Goal: Task Accomplishment & Management: Use online tool/utility

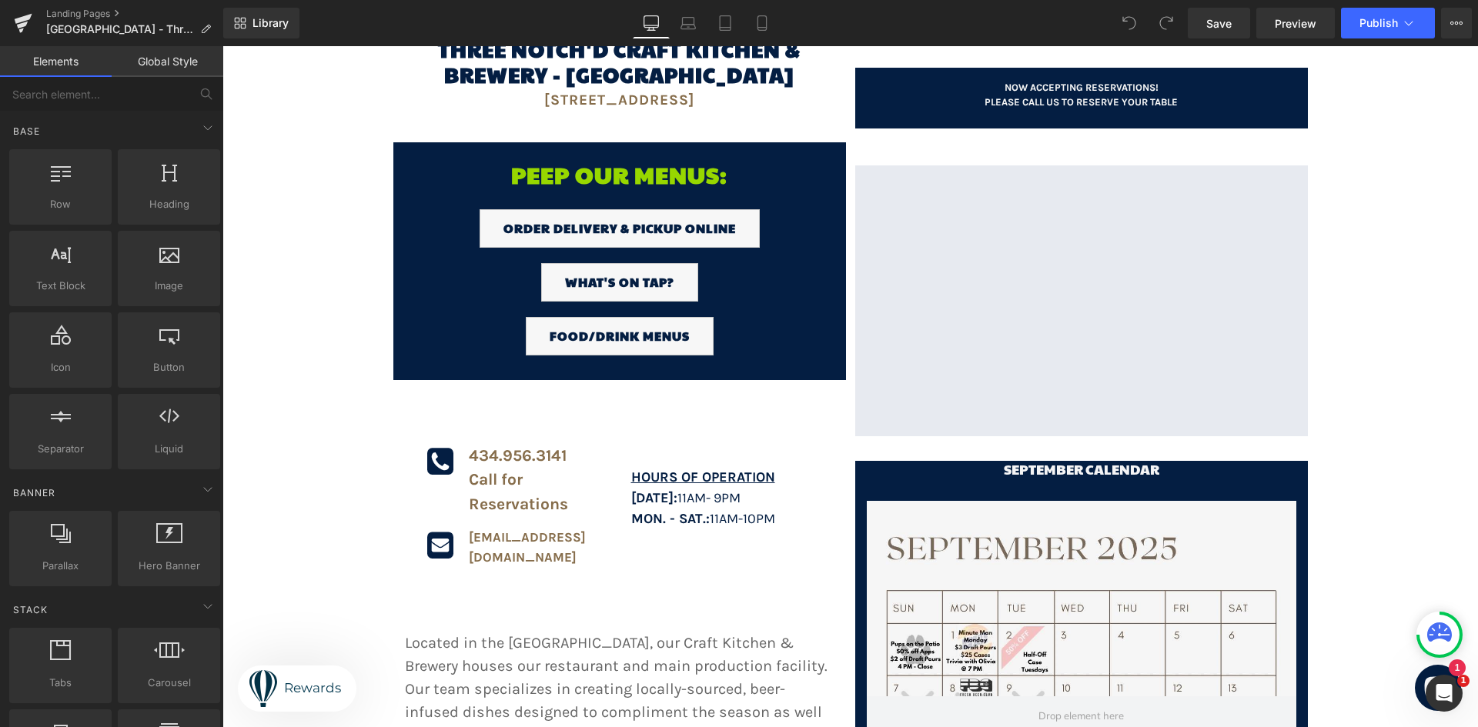
scroll to position [231, 0]
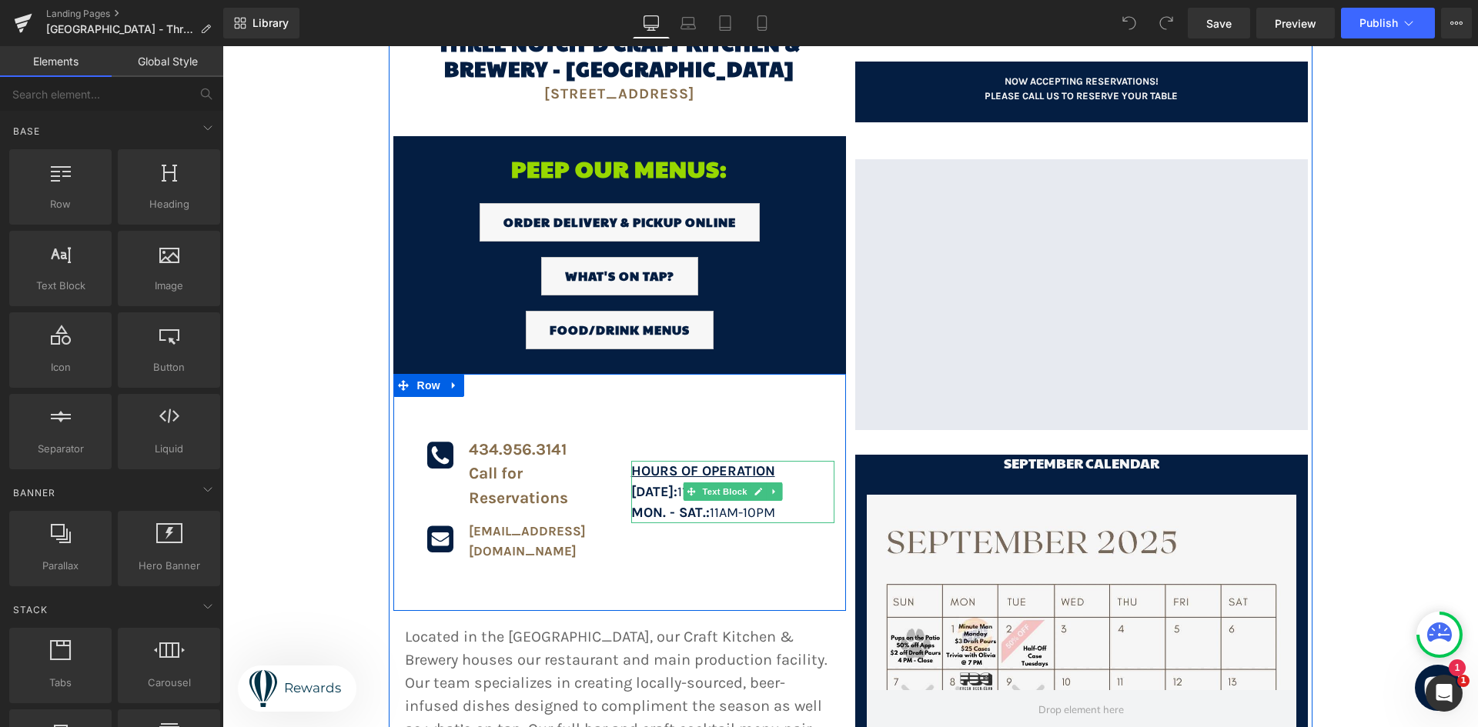
click at [667, 483] on strong "[DATE]:" at bounding box center [654, 491] width 46 height 17
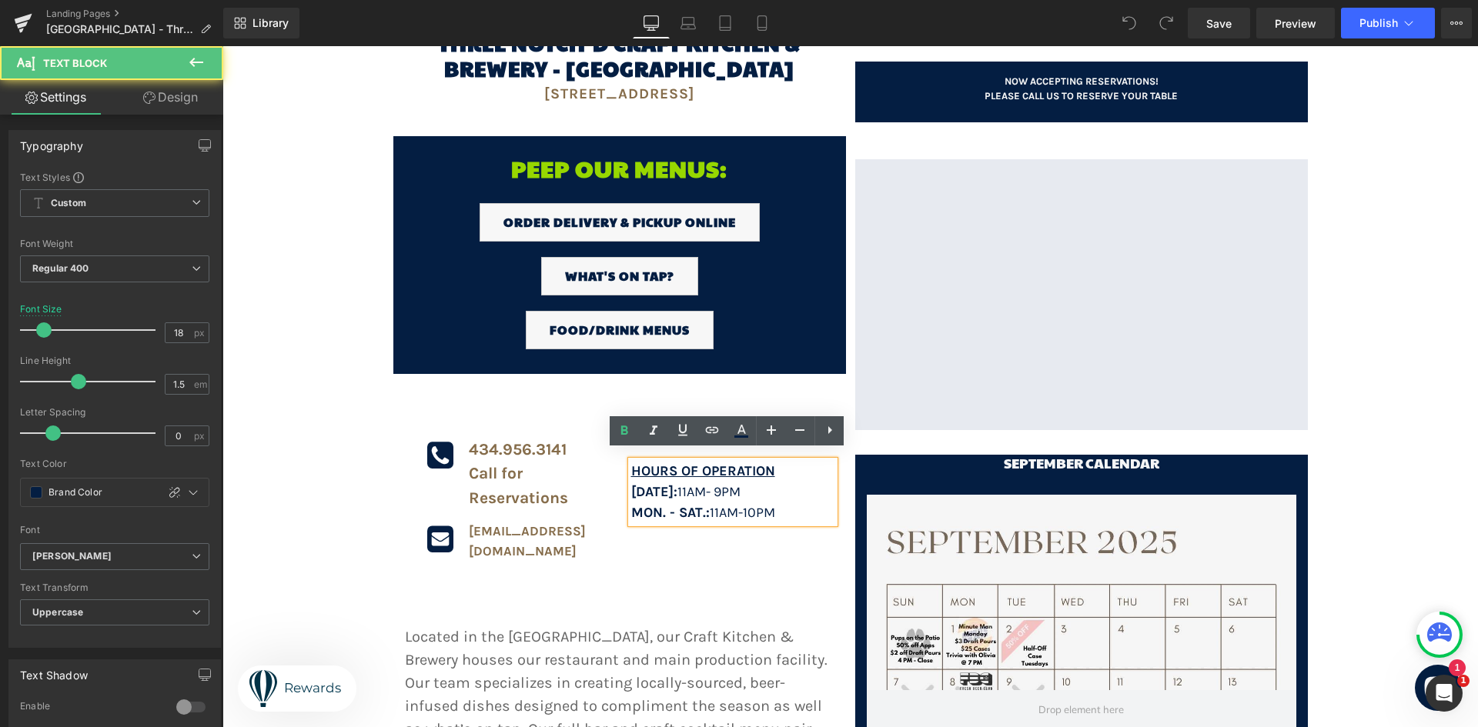
click at [677, 483] on strong "[DATE]:" at bounding box center [654, 491] width 46 height 17
click at [778, 504] on p "MON. - SAT.: 11A m-10pm" at bounding box center [732, 513] width 203 height 21
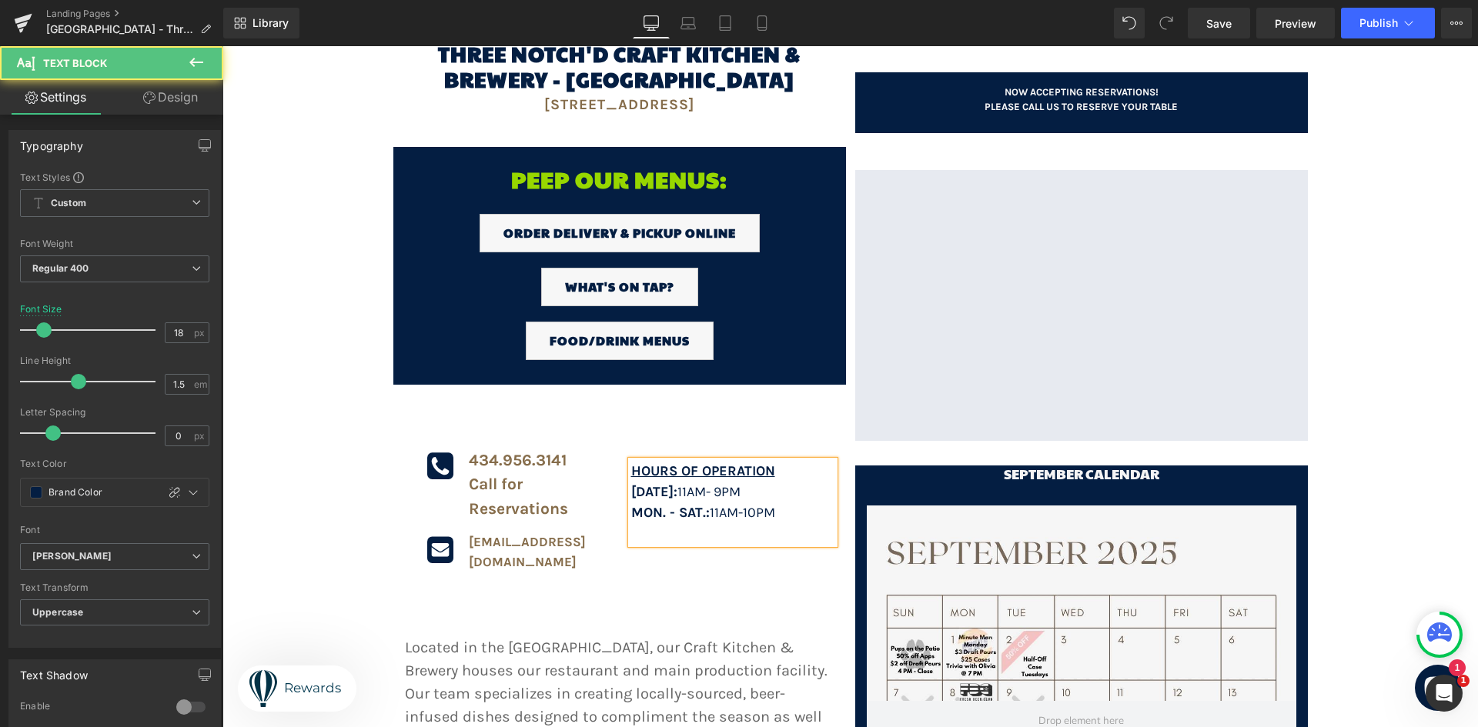
drag, startPoint x: 627, startPoint y: 481, endPoint x: 770, endPoint y: 483, distance: 143.2
click at [770, 483] on p "[DATE]: 11AM - 9pm" at bounding box center [732, 492] width 203 height 21
click at [657, 523] on p at bounding box center [732, 533] width 203 height 21
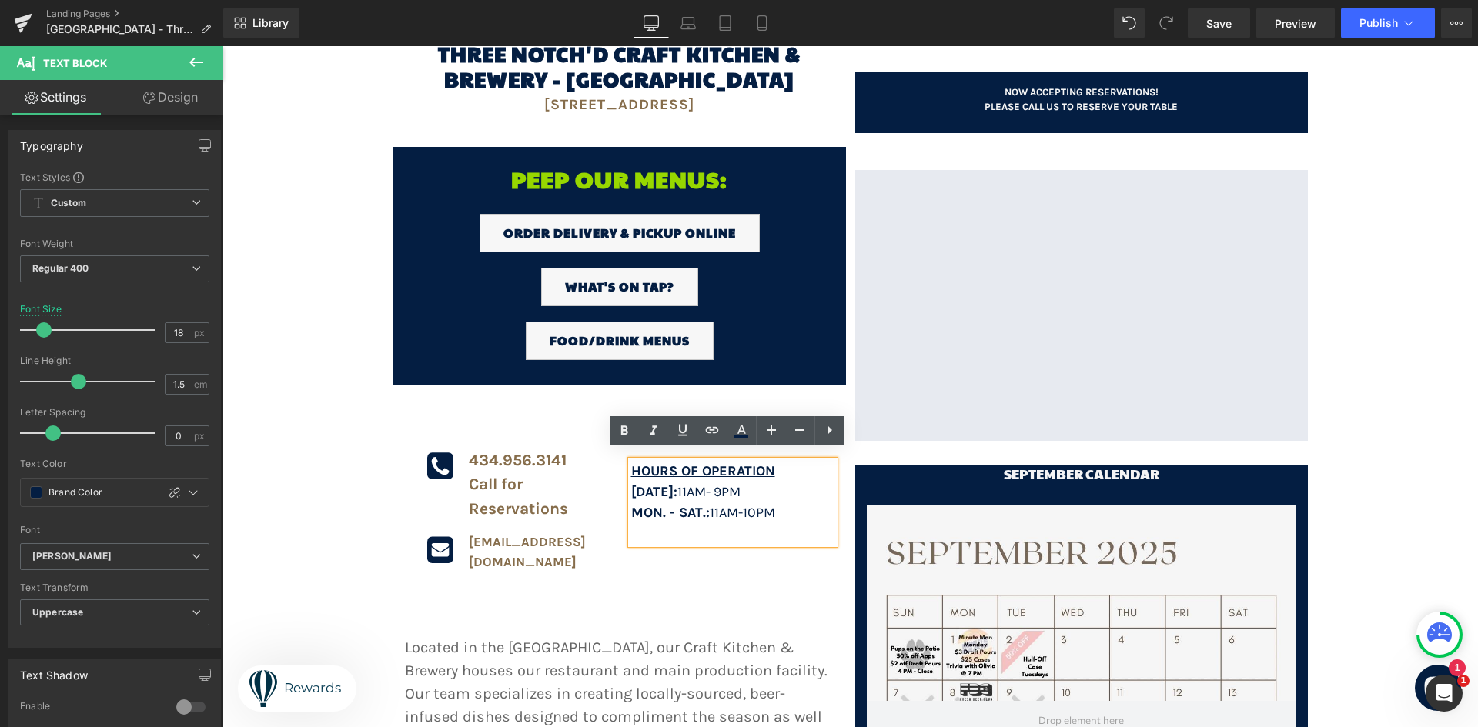
click at [654, 524] on p at bounding box center [732, 533] width 203 height 21
click at [652, 487] on strong "[DATE]:" at bounding box center [654, 491] width 46 height 17
drag, startPoint x: 678, startPoint y: 481, endPoint x: 657, endPoint y: 486, distance: 21.3
click at [657, 486] on strong "[DATE]:" at bounding box center [654, 491] width 46 height 17
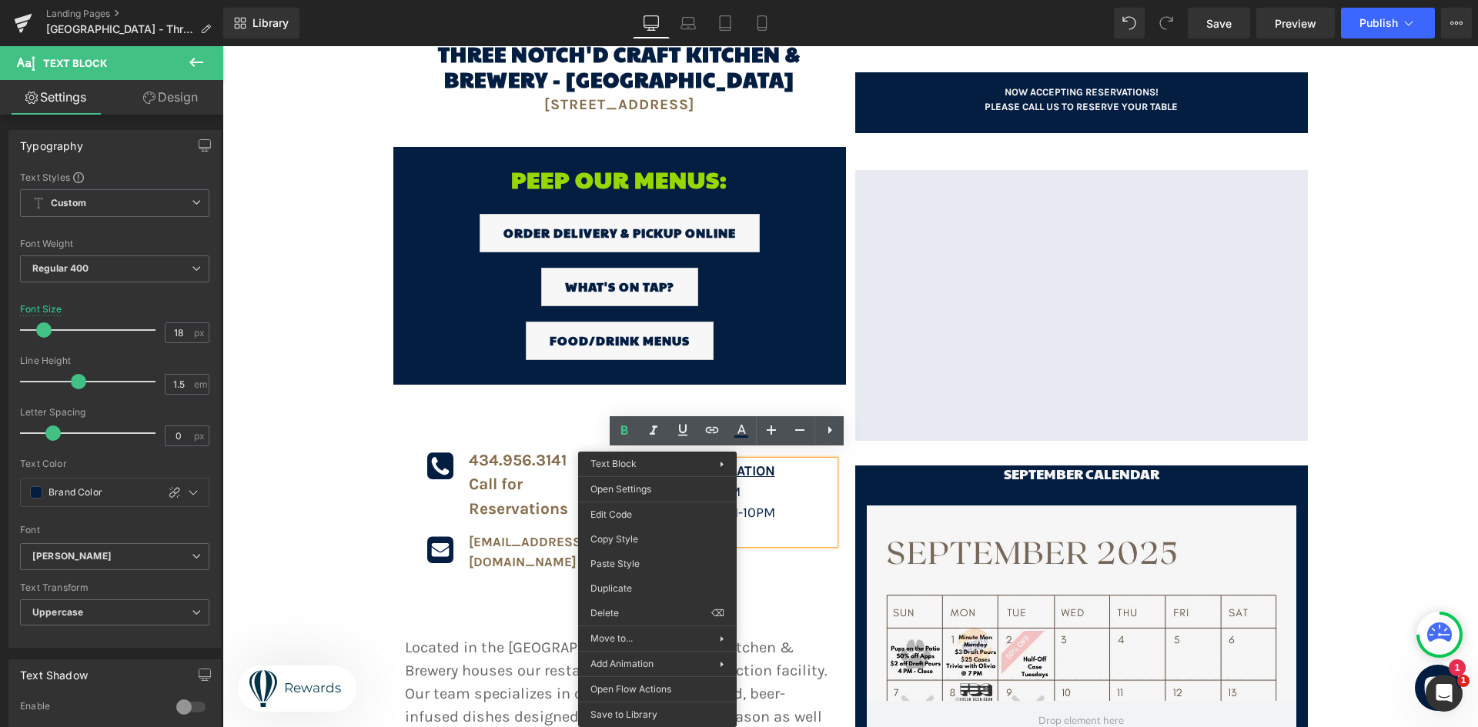
click at [748, 523] on p at bounding box center [732, 533] width 203 height 21
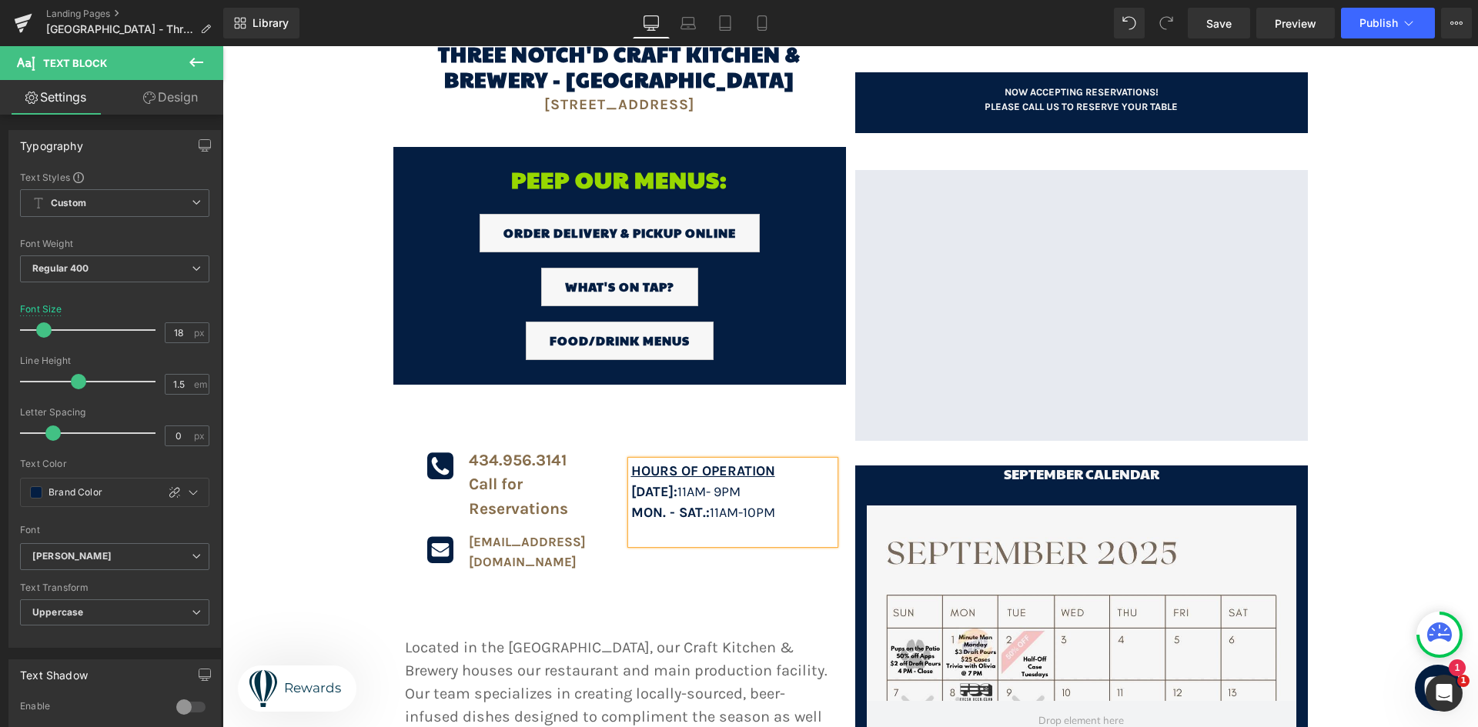
scroll to position [231, 0]
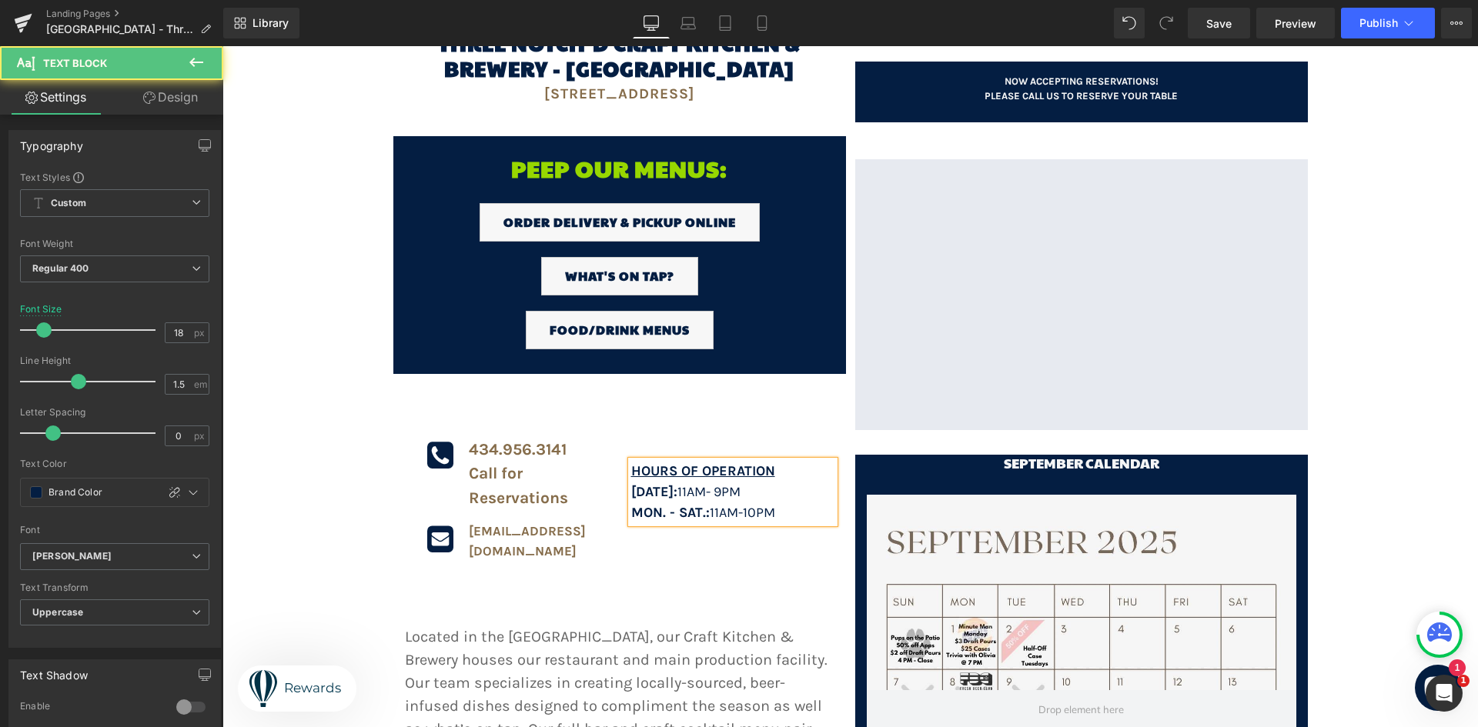
click at [631, 483] on strong "[DATE]:" at bounding box center [654, 491] width 46 height 17
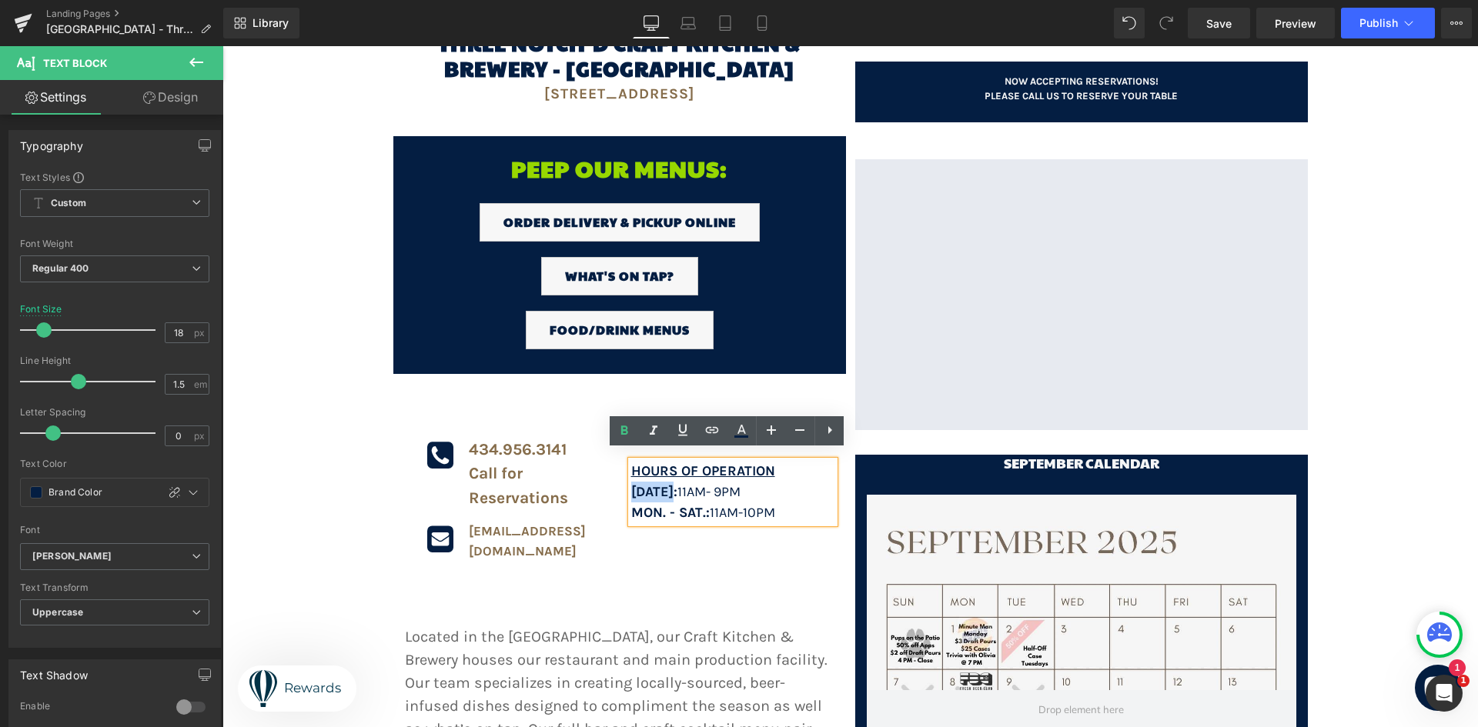
drag, startPoint x: 680, startPoint y: 482, endPoint x: 628, endPoint y: 483, distance: 51.6
click at [631, 483] on strong "[DATE]:" at bounding box center [654, 491] width 46 height 17
click at [788, 506] on p "MON. - SAT.: 11A m-10pm" at bounding box center [732, 513] width 203 height 21
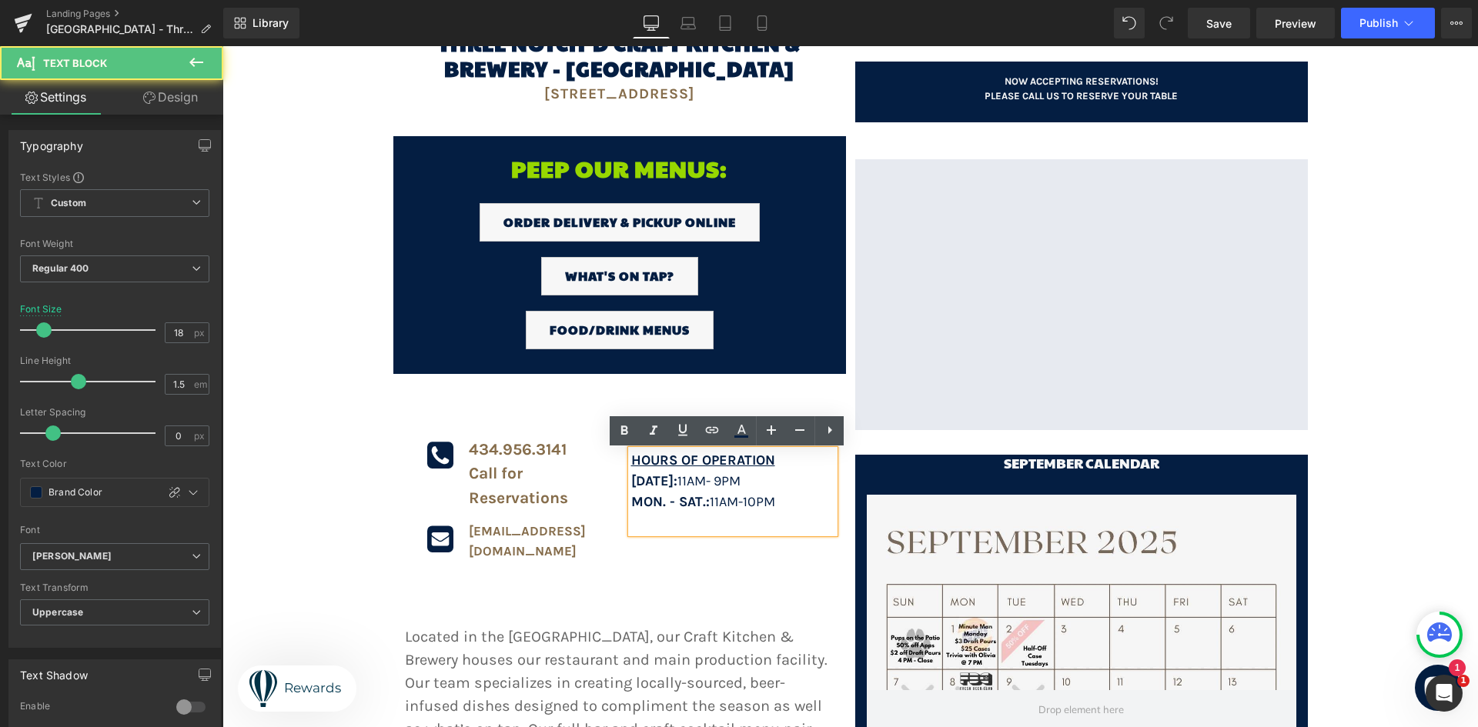
scroll to position [220, 0]
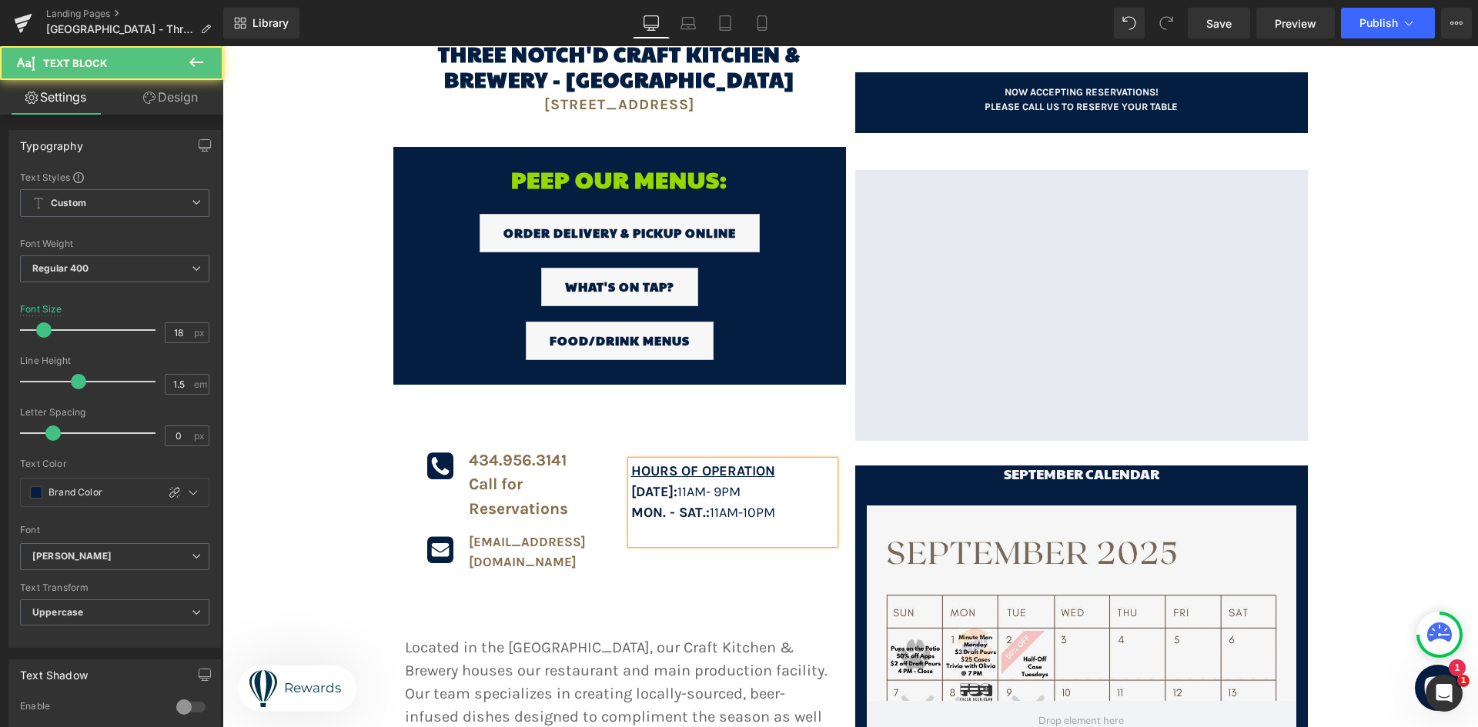
click at [644, 486] on strong "[DATE]:" at bounding box center [654, 491] width 46 height 17
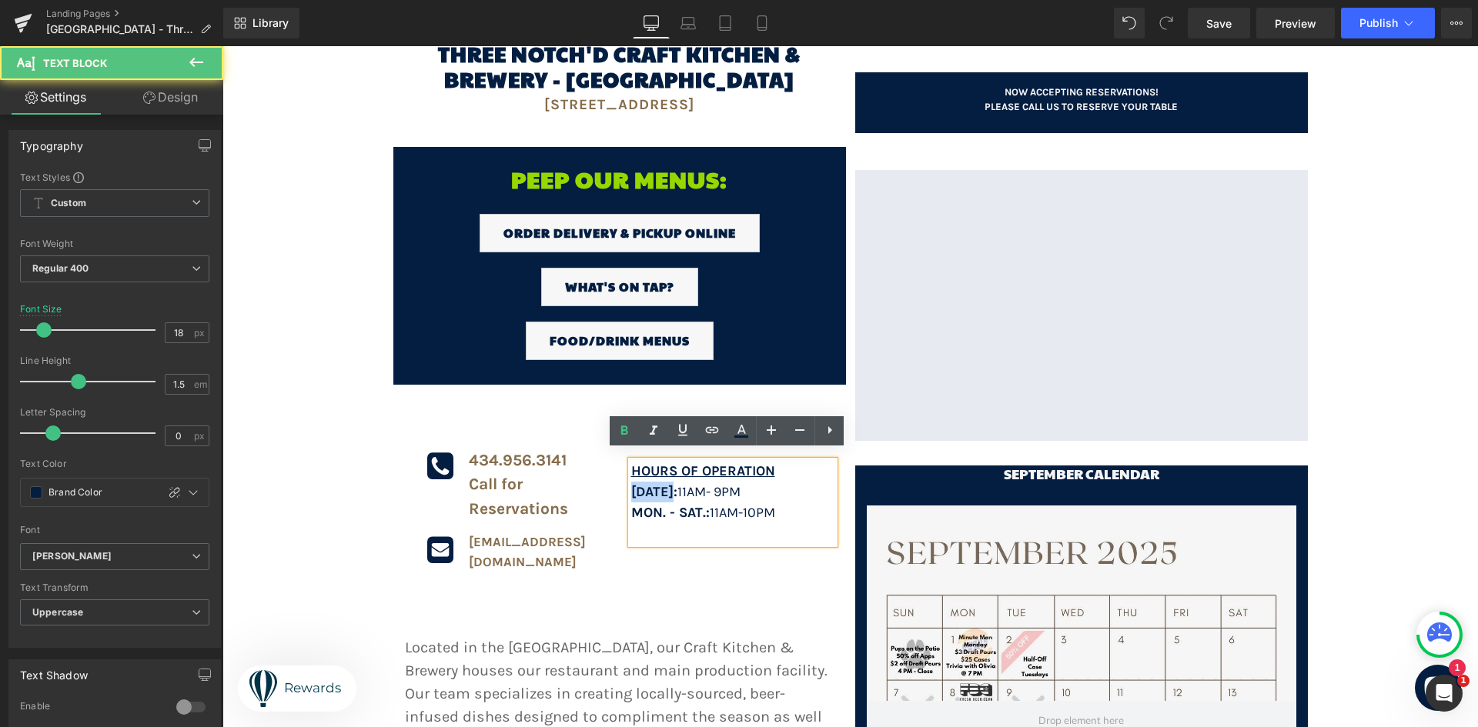
drag, startPoint x: 680, startPoint y: 483, endPoint x: 626, endPoint y: 481, distance: 54.7
click at [631, 483] on strong "[DATE]:" at bounding box center [654, 491] width 46 height 17
click at [637, 523] on p at bounding box center [732, 533] width 203 height 21
click at [634, 524] on p at bounding box center [732, 533] width 203 height 21
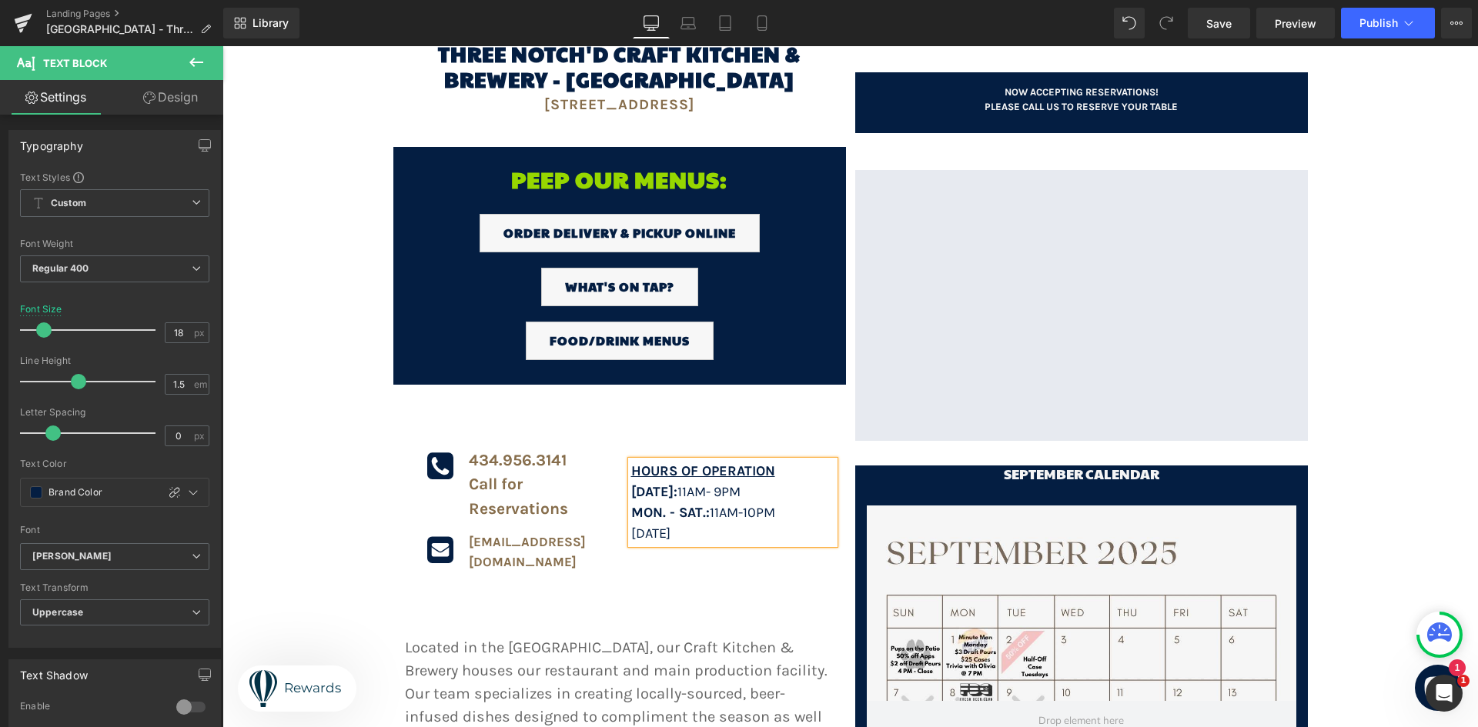
click at [647, 483] on strong "[DATE]:" at bounding box center [654, 491] width 46 height 17
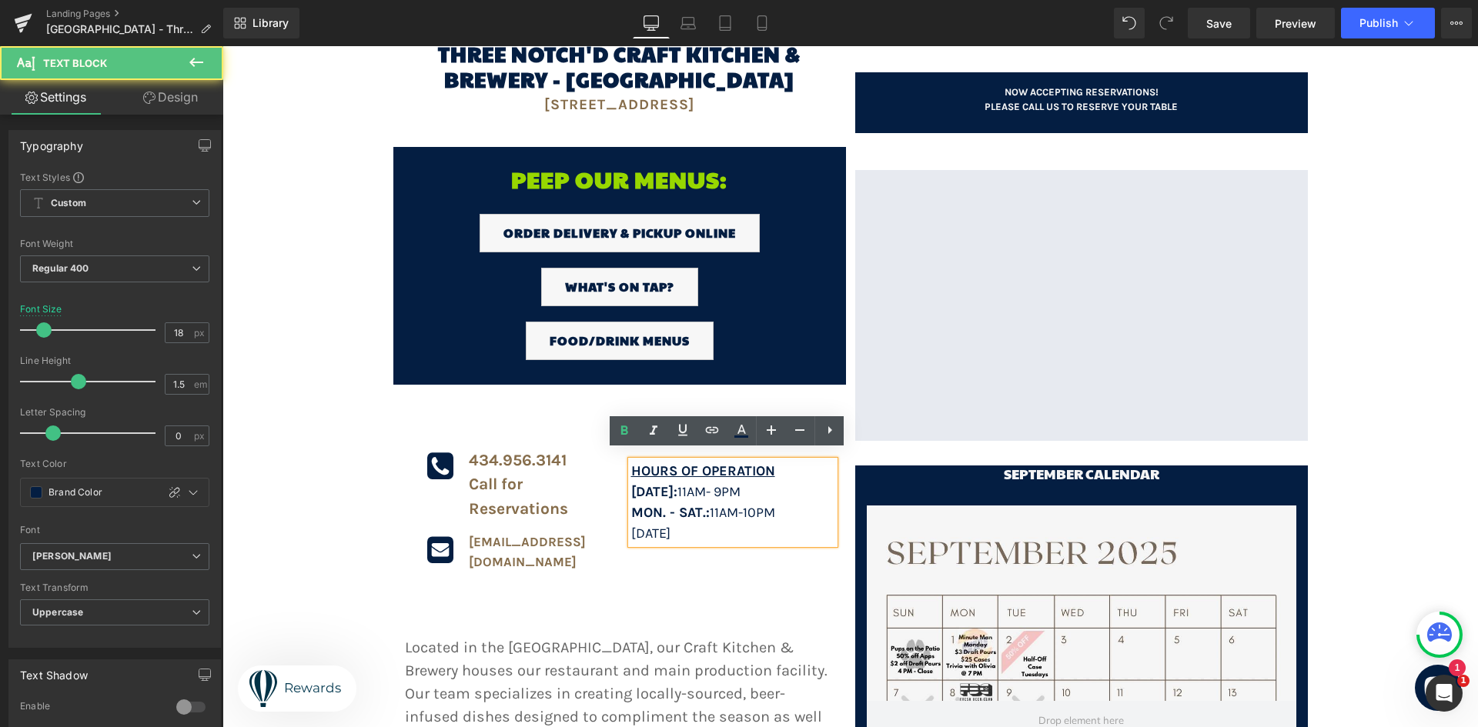
click at [660, 527] on span "[DATE]" at bounding box center [650, 533] width 39 height 17
drag, startPoint x: 690, startPoint y: 526, endPoint x: 627, endPoint y: 526, distance: 63.1
click at [631, 526] on p "[DATE]" at bounding box center [732, 533] width 203 height 21
click at [619, 440] on icon at bounding box center [624, 431] width 18 height 18
click at [698, 523] on p "[DATE]" at bounding box center [732, 533] width 203 height 21
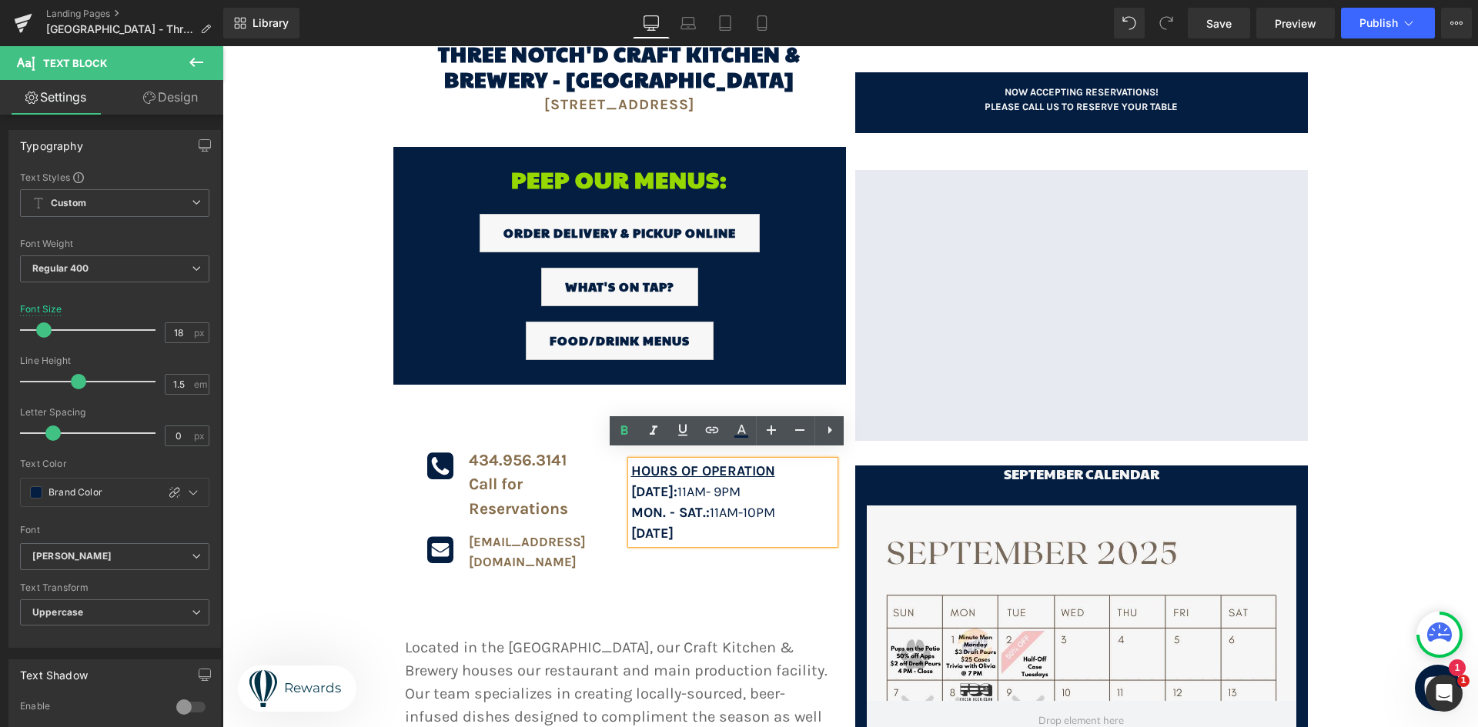
click at [694, 504] on span "MON. - SAT.:" at bounding box center [670, 512] width 79 height 17
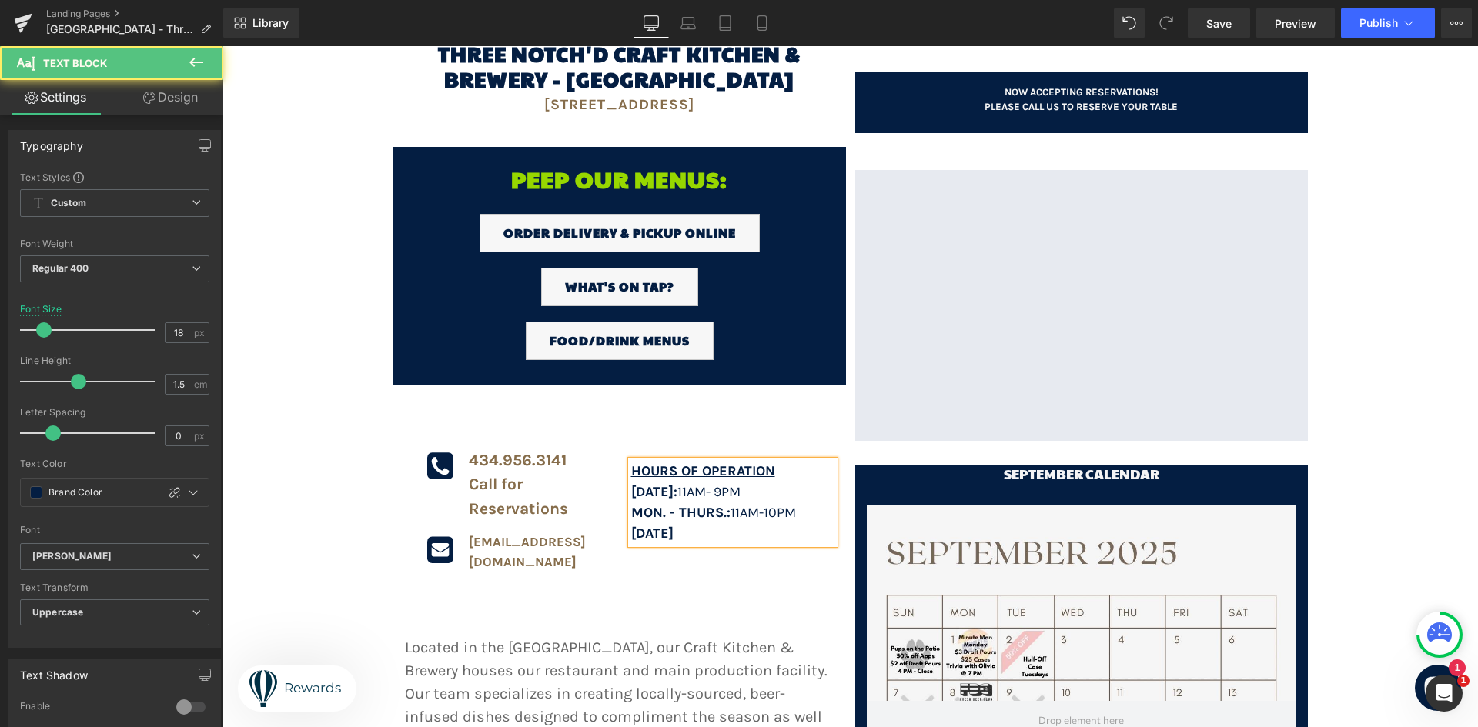
click at [631, 525] on strong "[DATE]" at bounding box center [652, 533] width 42 height 17
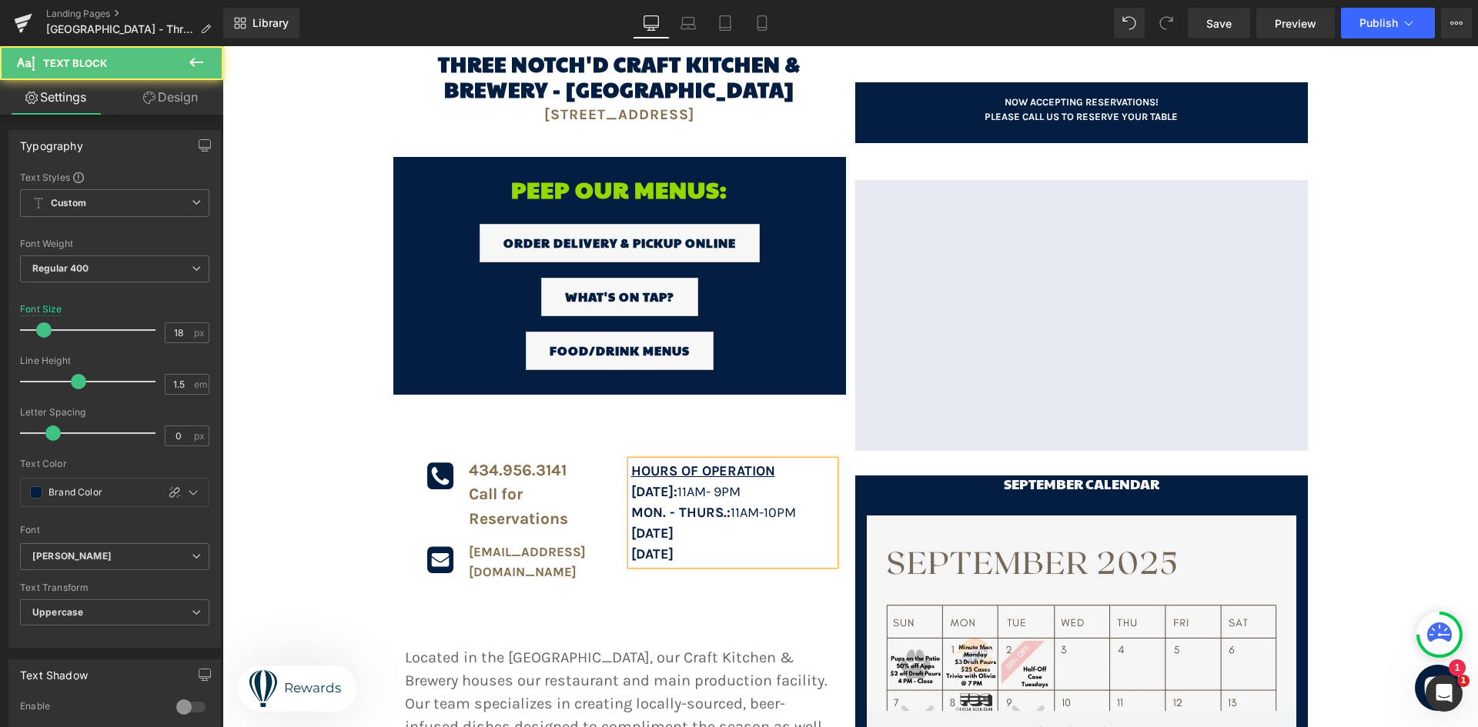
click at [694, 523] on p "[DATE]" at bounding box center [732, 533] width 203 height 21
click at [705, 544] on p "[DATE]" at bounding box center [732, 554] width 203 height 21
click at [696, 527] on p "[DATE]:" at bounding box center [732, 533] width 203 height 21
click at [714, 545] on p "[DATE]:" at bounding box center [732, 554] width 203 height 21
drag, startPoint x: 680, startPoint y: 527, endPoint x: 720, endPoint y: 525, distance: 40.1
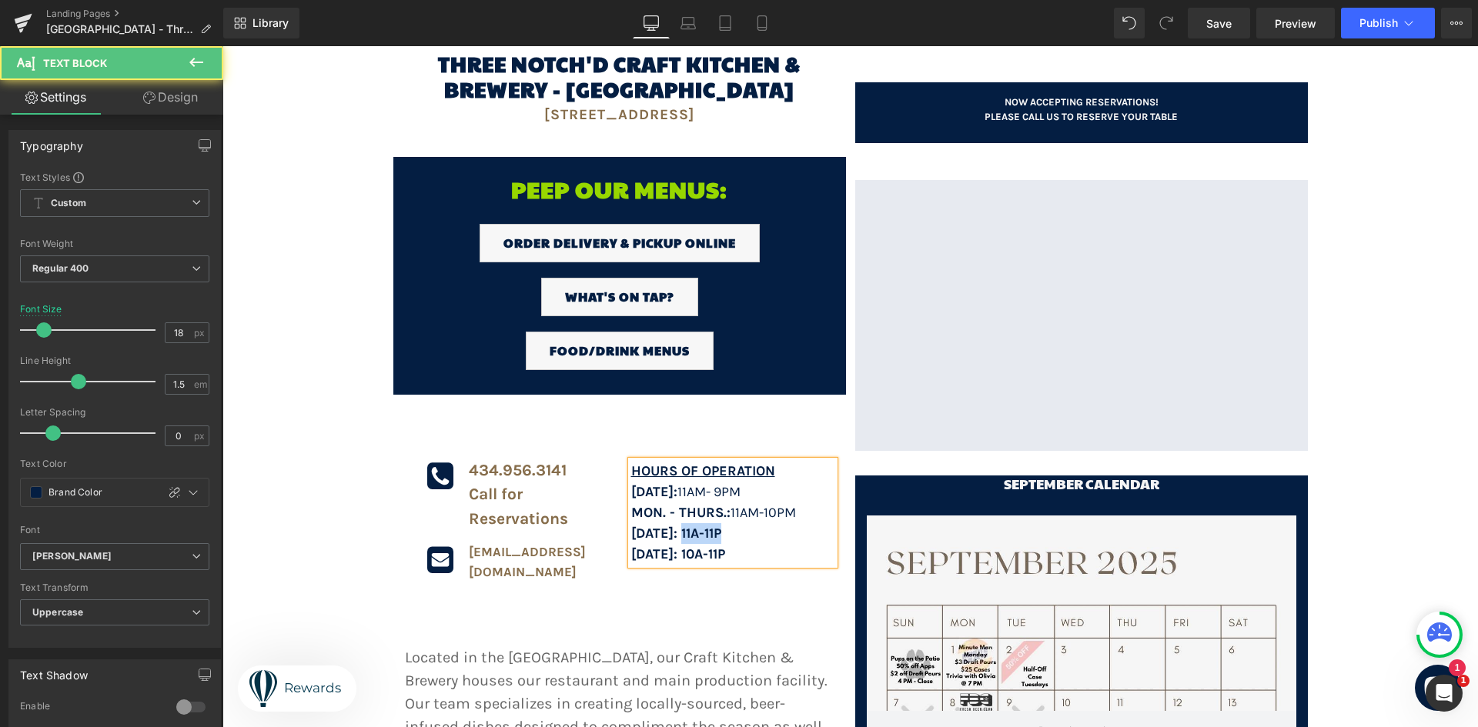
click at [720, 525] on strong "[DATE]: 11a-11p" at bounding box center [676, 533] width 90 height 17
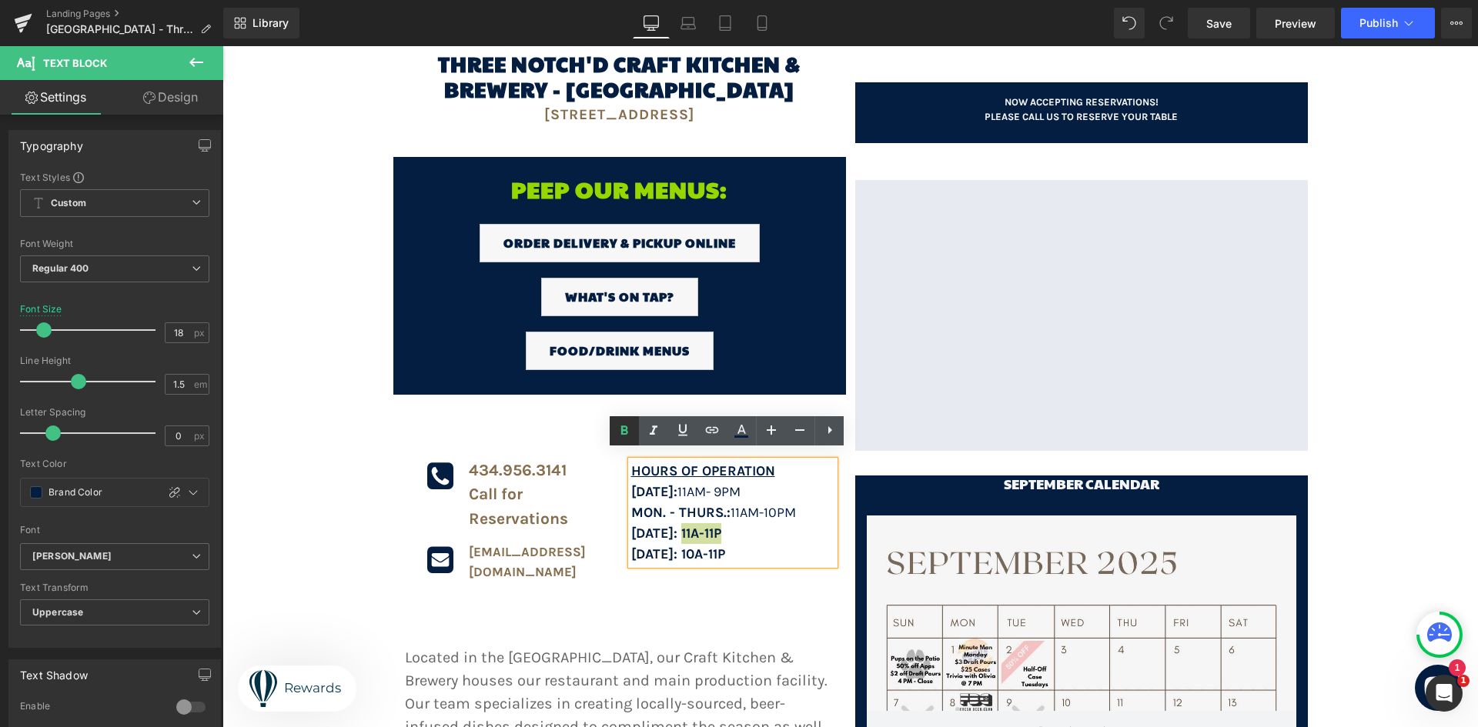
click at [626, 433] on icon at bounding box center [624, 430] width 7 height 9
drag, startPoint x: 701, startPoint y: 545, endPoint x: 746, endPoint y: 549, distance: 44.8
click at [725, 549] on strong "[DATE]: 10a-11p" at bounding box center [678, 554] width 94 height 17
click at [624, 437] on icon at bounding box center [624, 431] width 18 height 18
click at [784, 528] on p "[DATE]: 11a-11p" at bounding box center [732, 533] width 203 height 21
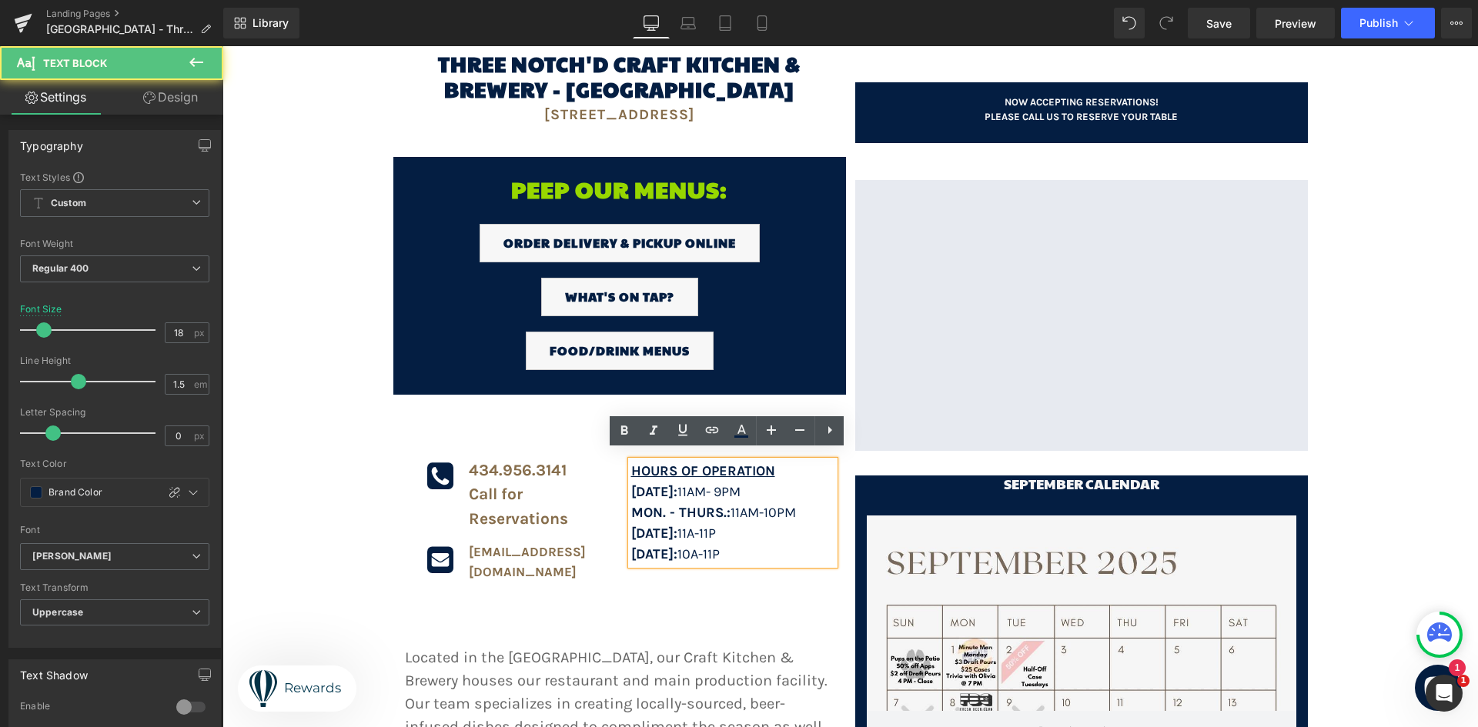
drag, startPoint x: 754, startPoint y: 483, endPoint x: 626, endPoint y: 485, distance: 128.6
click at [631, 485] on p "[DATE]: 11AM - 9pm" at bounding box center [732, 492] width 203 height 21
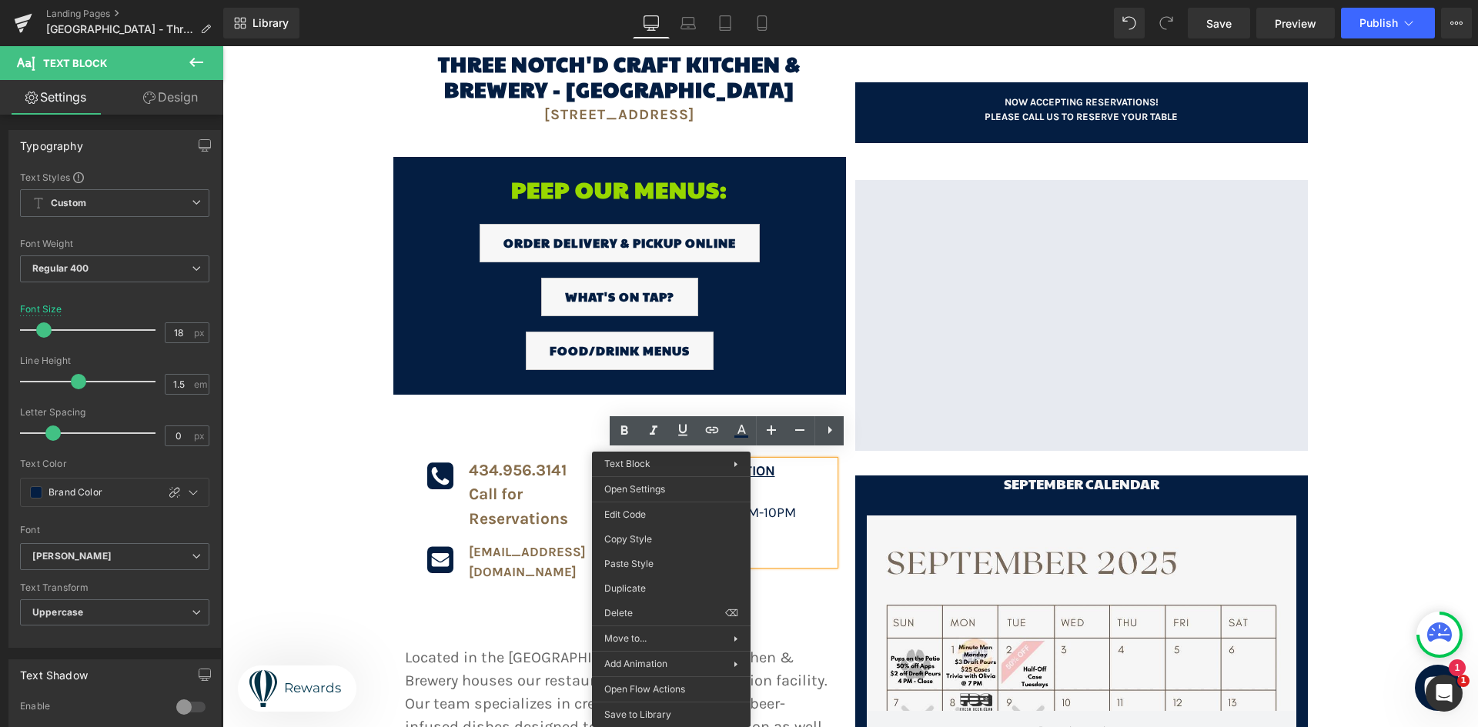
click at [769, 527] on p "[DATE]: 11a-11p" at bounding box center [732, 533] width 203 height 21
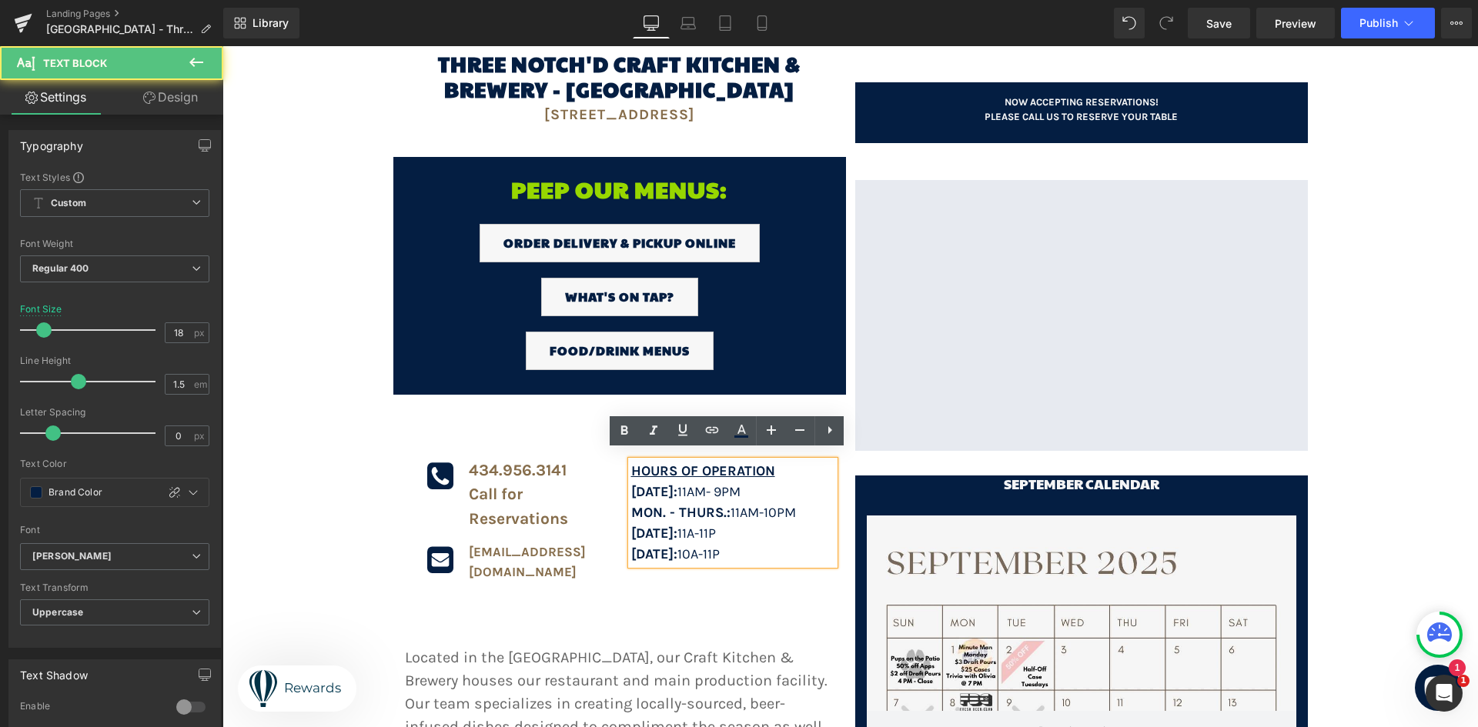
click at [757, 544] on p "[DATE]: 10a-11p" at bounding box center [732, 554] width 203 height 21
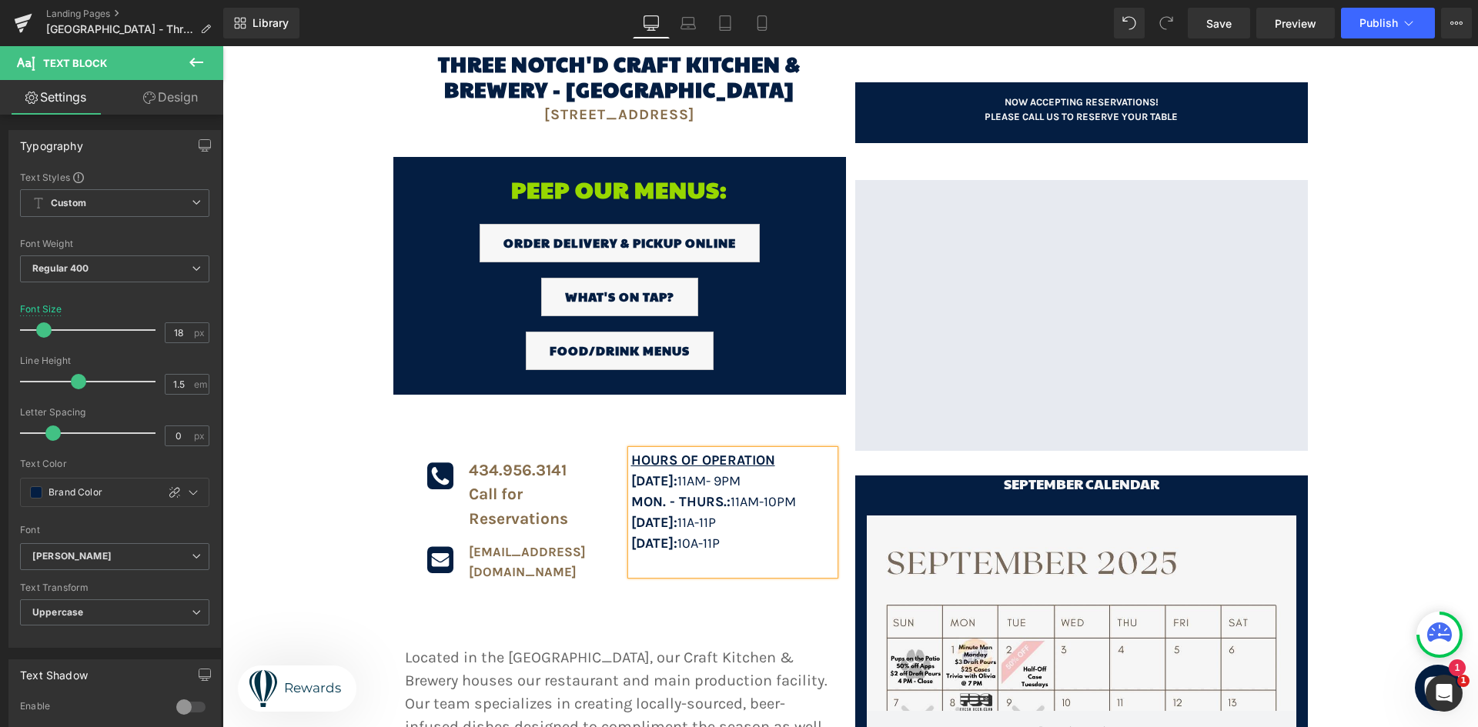
scroll to position [199, 0]
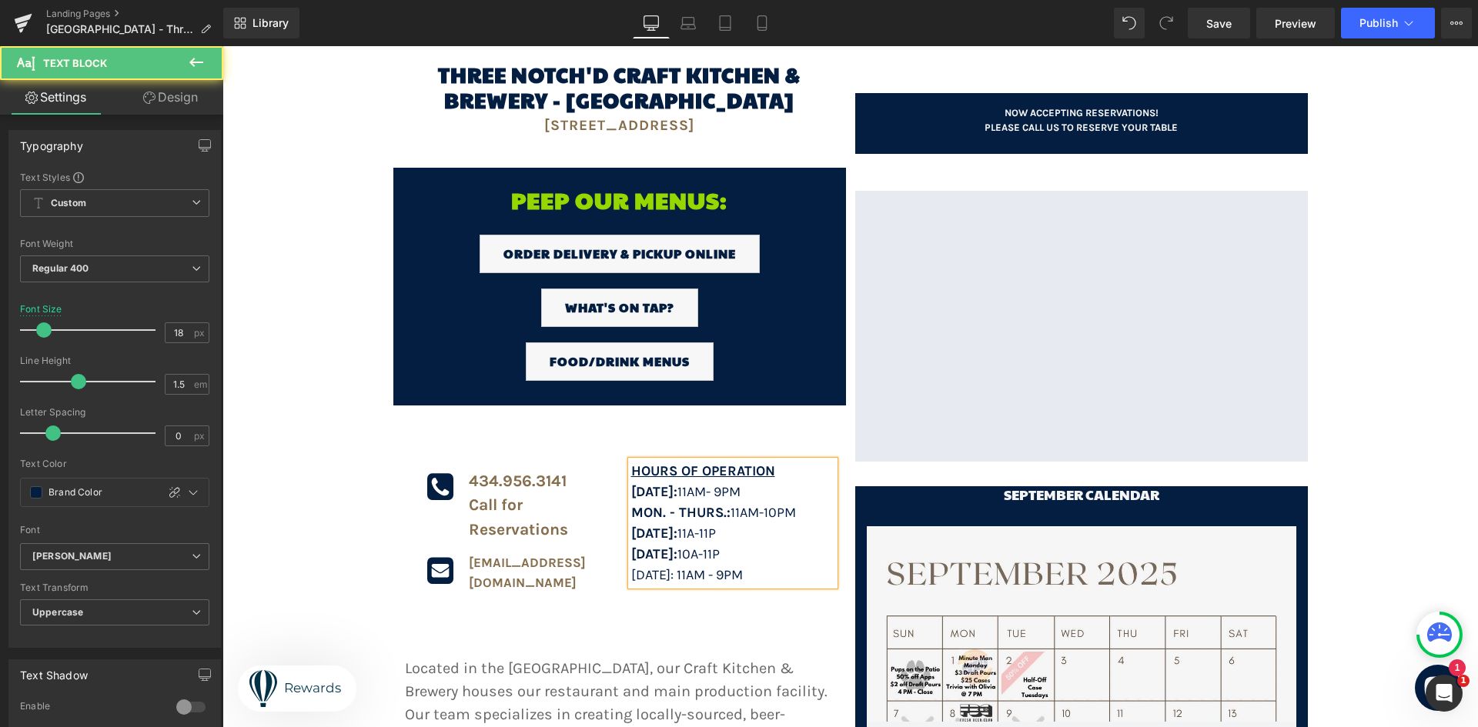
click at [720, 547] on span "[DATE]: 10a-11p" at bounding box center [675, 554] width 89 height 17
click at [757, 544] on p "[DATE]: 10am-11p" at bounding box center [732, 554] width 203 height 21
click at [697, 525] on span "[DATE]: 11a-11p" at bounding box center [673, 533] width 85 height 17
click at [727, 528] on span "[DATE]: 11am-11p" at bounding box center [679, 533] width 96 height 17
drag, startPoint x: 680, startPoint y: 564, endPoint x: 621, endPoint y: 566, distance: 58.5
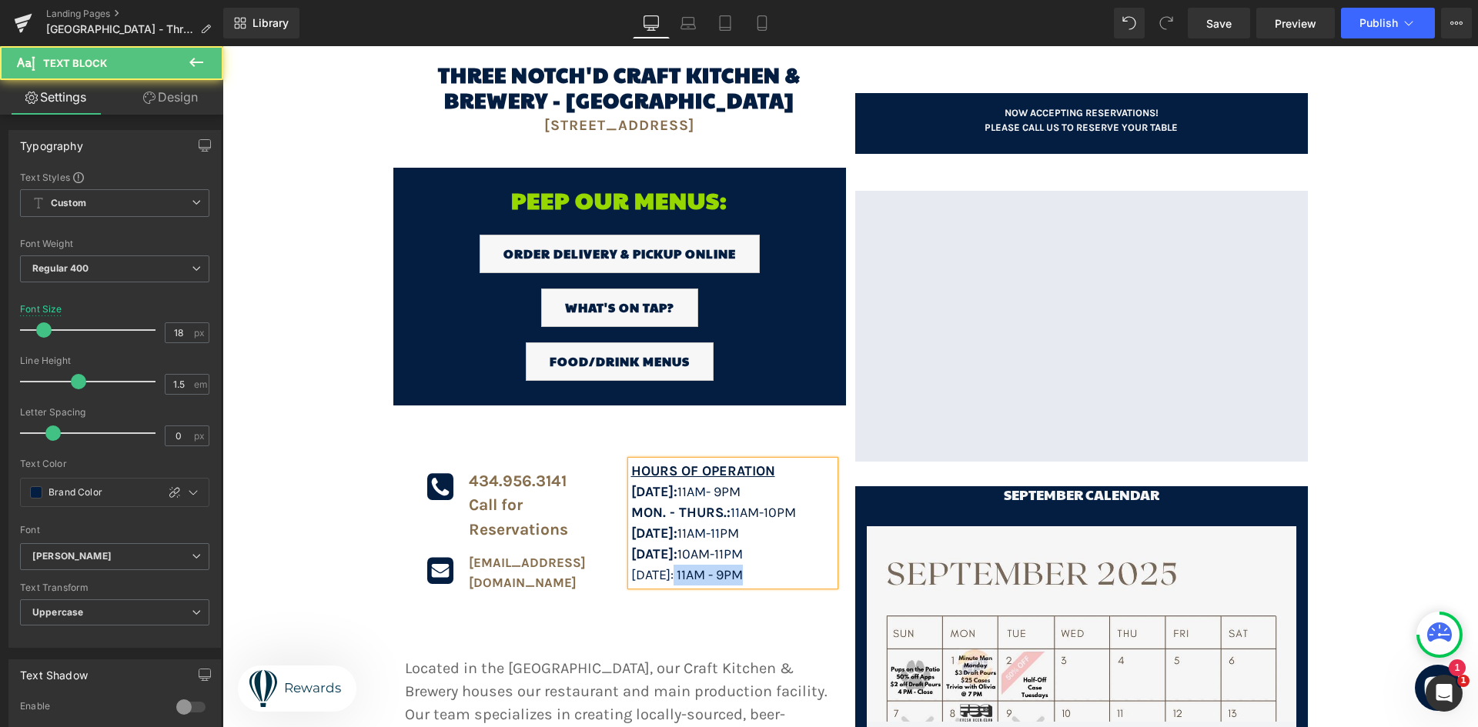
click at [631, 566] on div "Hours of Operation [DATE]: 11AM - 9pm MON. - [GEOGRAPHIC_DATA]: 11A m-10pm [DAT…" at bounding box center [732, 523] width 203 height 125
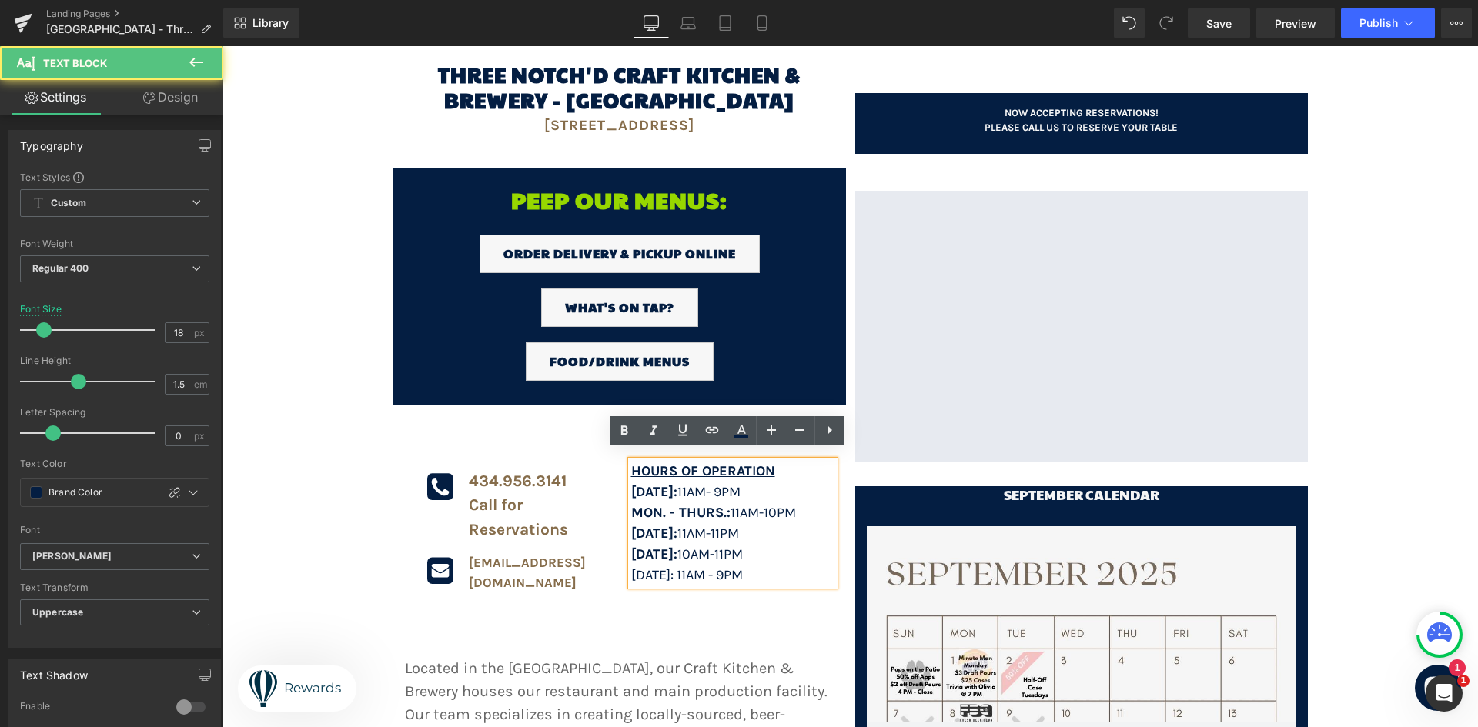
click at [646, 569] on span "[DATE]: 11aM - 9PM" at bounding box center [687, 575] width 112 height 17
drag, startPoint x: 627, startPoint y: 563, endPoint x: 684, endPoint y: 562, distance: 57.0
click at [684, 567] on span "[DATE]: 11aM - 9PM" at bounding box center [687, 575] width 112 height 17
click at [630, 436] on icon at bounding box center [624, 431] width 18 height 18
click at [719, 544] on p "[DATE]: 10am-11pm" at bounding box center [732, 554] width 203 height 21
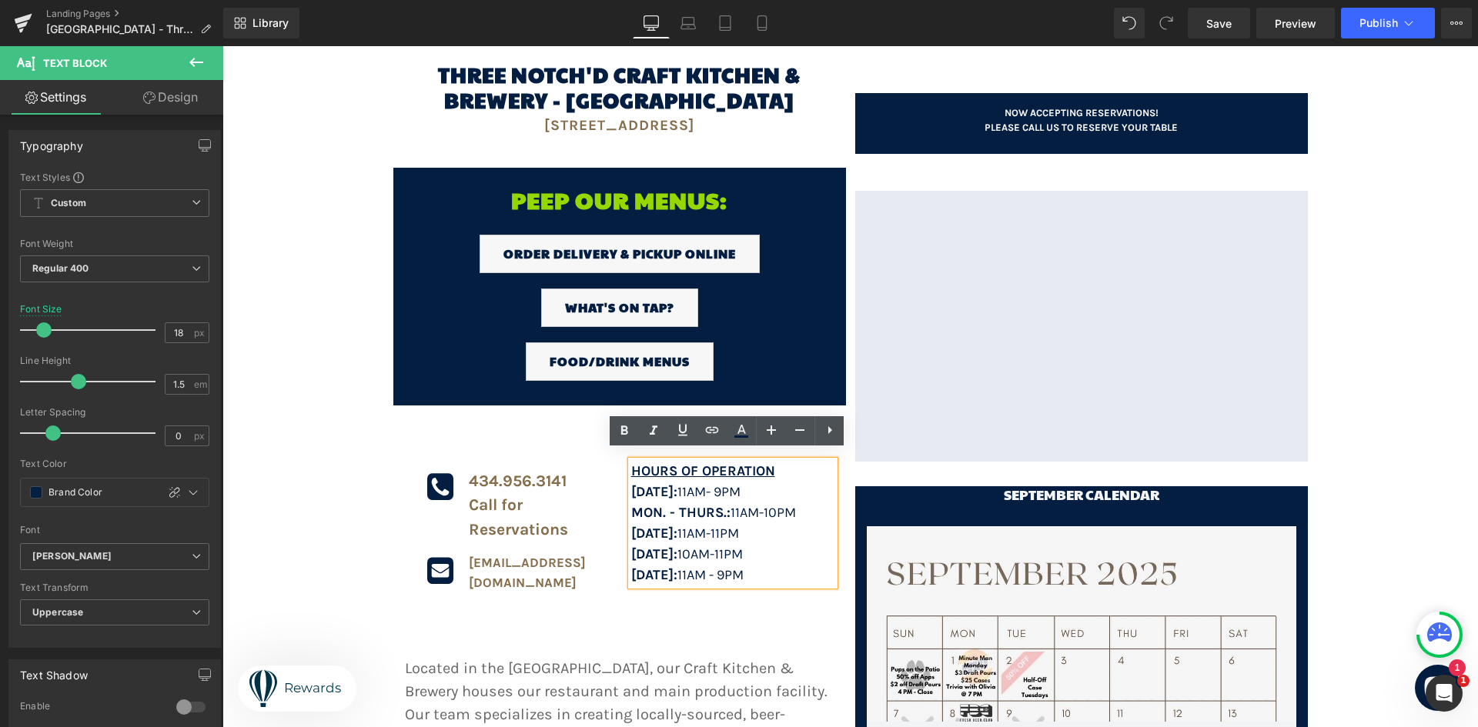
drag, startPoint x: 757, startPoint y: 482, endPoint x: 622, endPoint y: 481, distance: 134.7
click at [631, 481] on div "Hours of Operation [DATE]: 11AM - 9pm MON. - [GEOGRAPHIC_DATA]: 11A m-10pm [DAT…" at bounding box center [732, 523] width 203 height 125
drag, startPoint x: 624, startPoint y: 480, endPoint x: 635, endPoint y: 479, distance: 10.9
click at [631, 480] on div "Hours of Operation [DATE]: 11AM - 9pm MON. - [GEOGRAPHIC_DATA]: 11A m-10pm [DAT…" at bounding box center [732, 523] width 203 height 125
click at [741, 483] on span "- 9pm" at bounding box center [723, 491] width 35 height 17
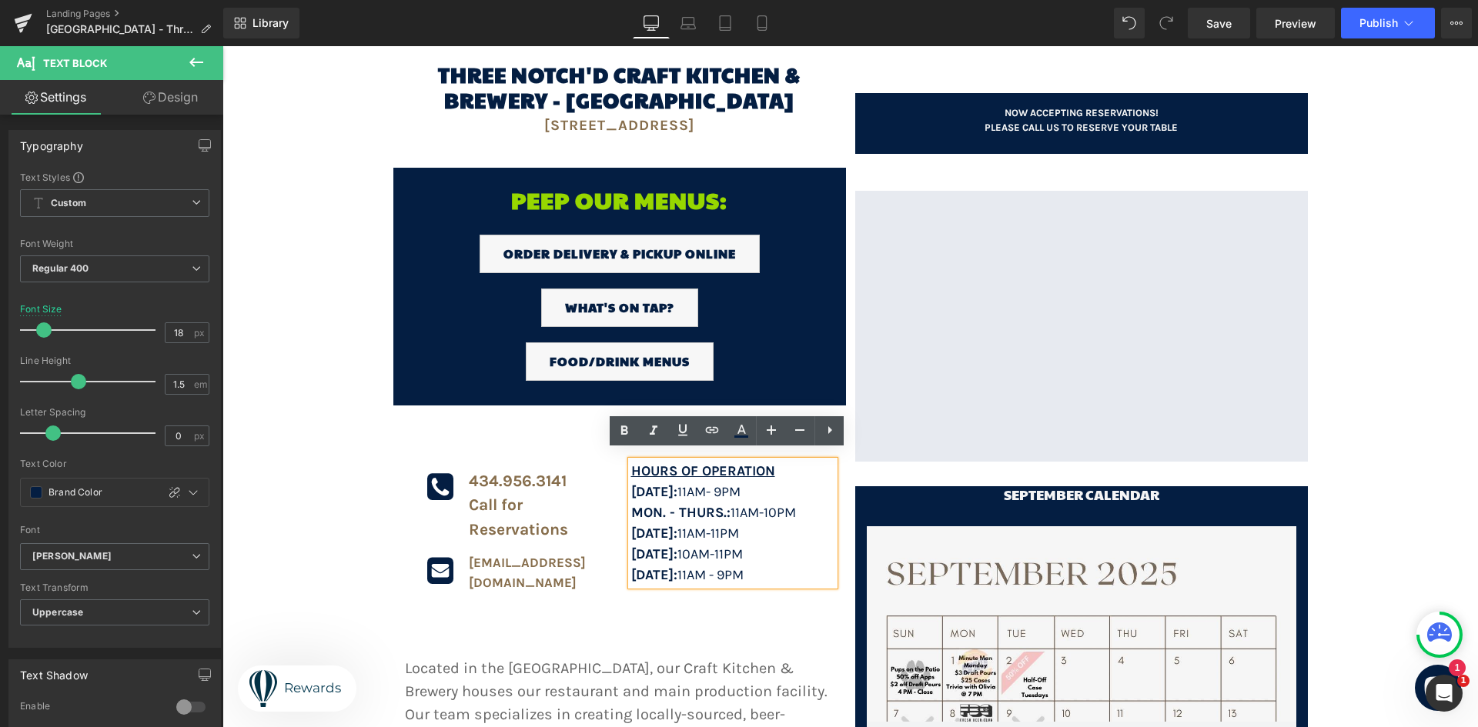
drag, startPoint x: 762, startPoint y: 478, endPoint x: 627, endPoint y: 479, distance: 134.7
click at [631, 482] on p "[DATE]: 11AM - 9pm" at bounding box center [732, 492] width 203 height 21
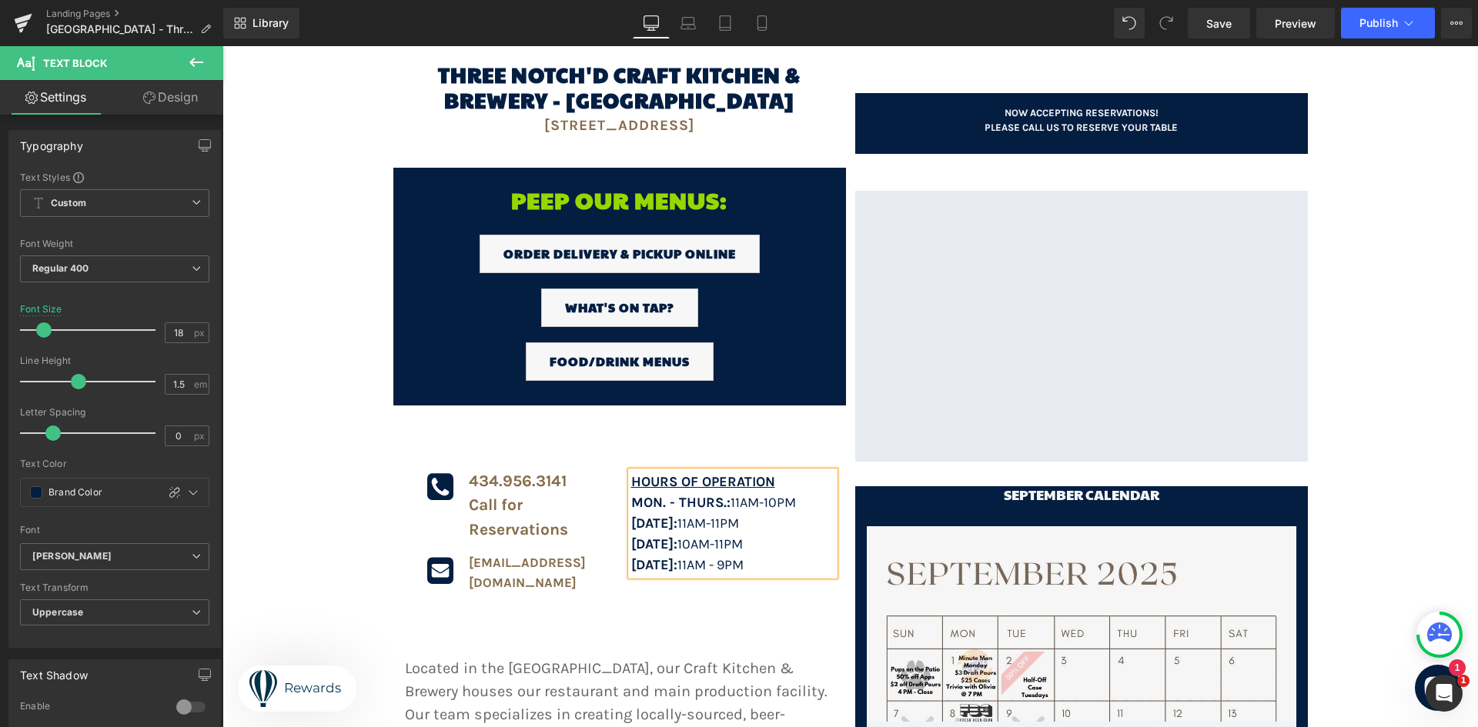
scroll to position [210, 0]
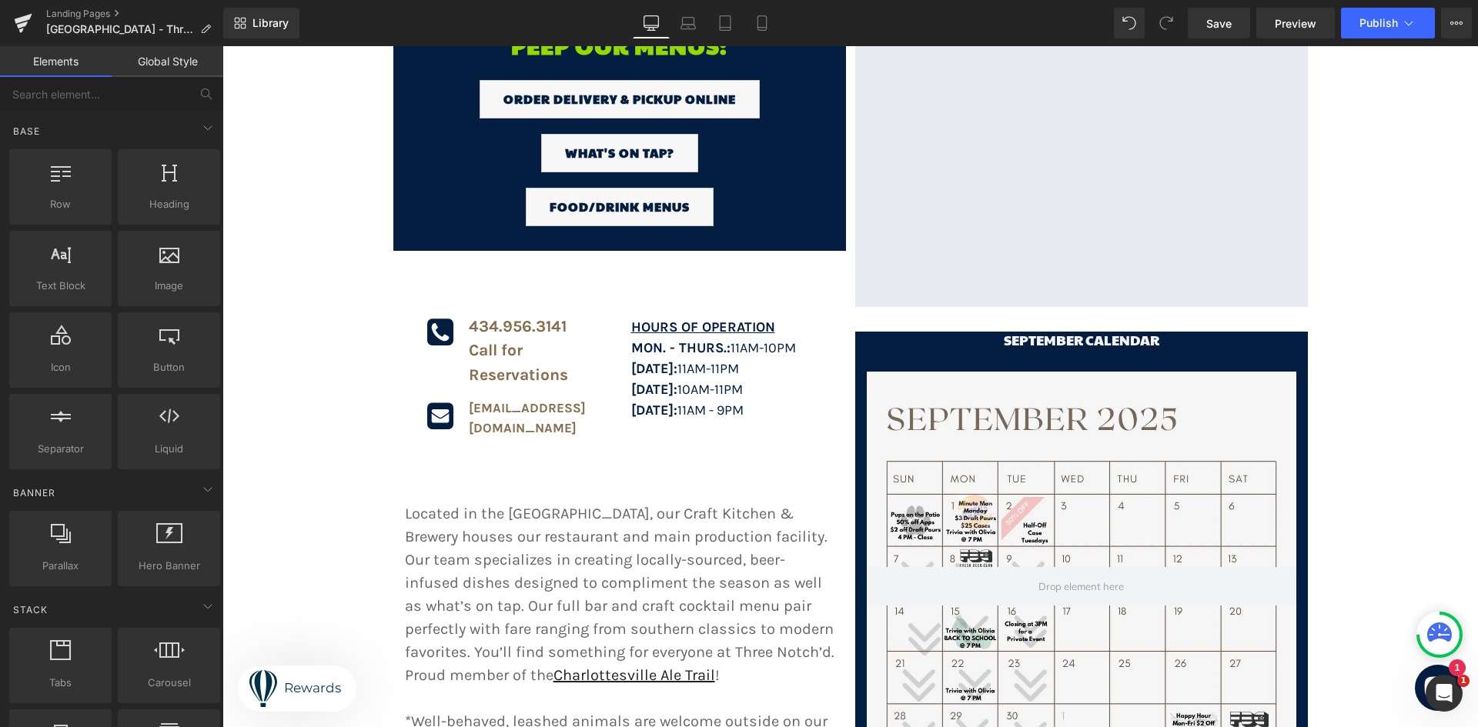
scroll to position [0, 0]
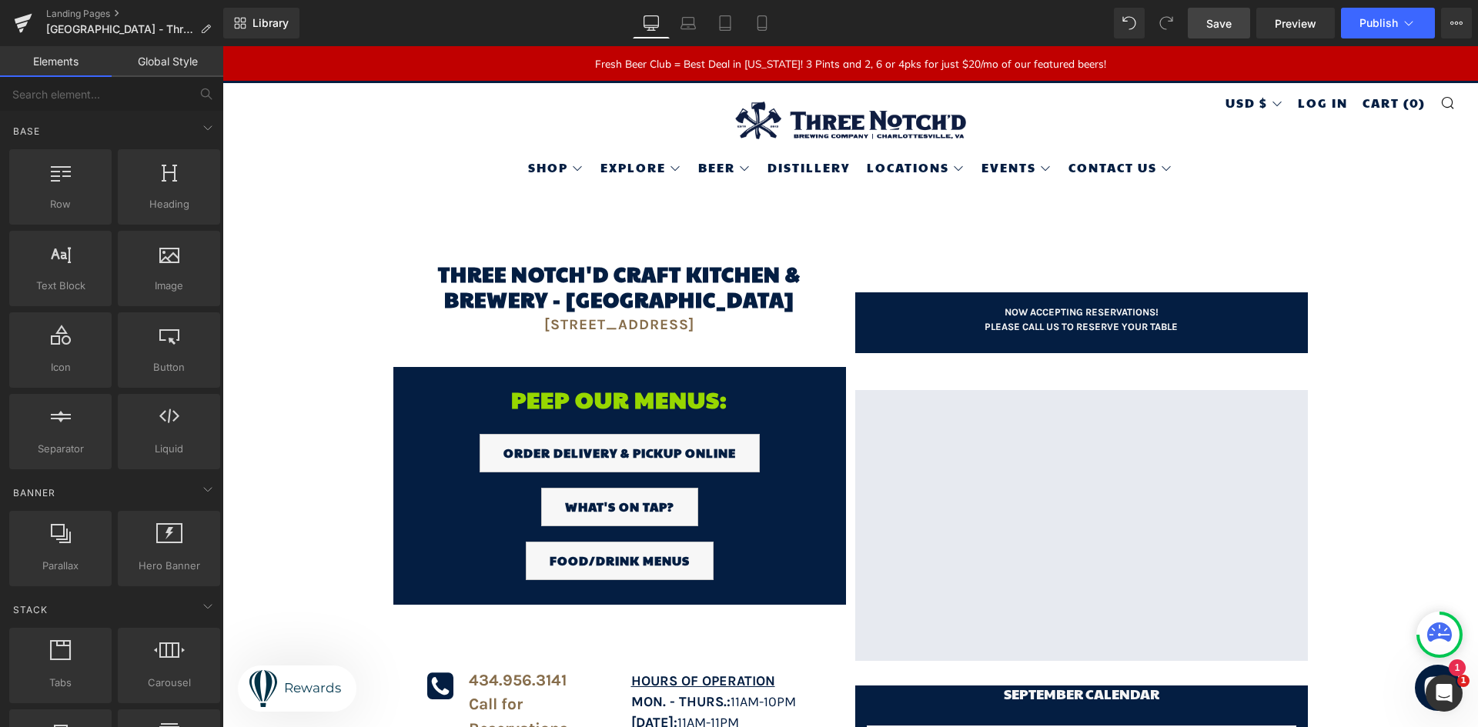
click at [1222, 24] on span "Save" at bounding box center [1218, 23] width 25 height 16
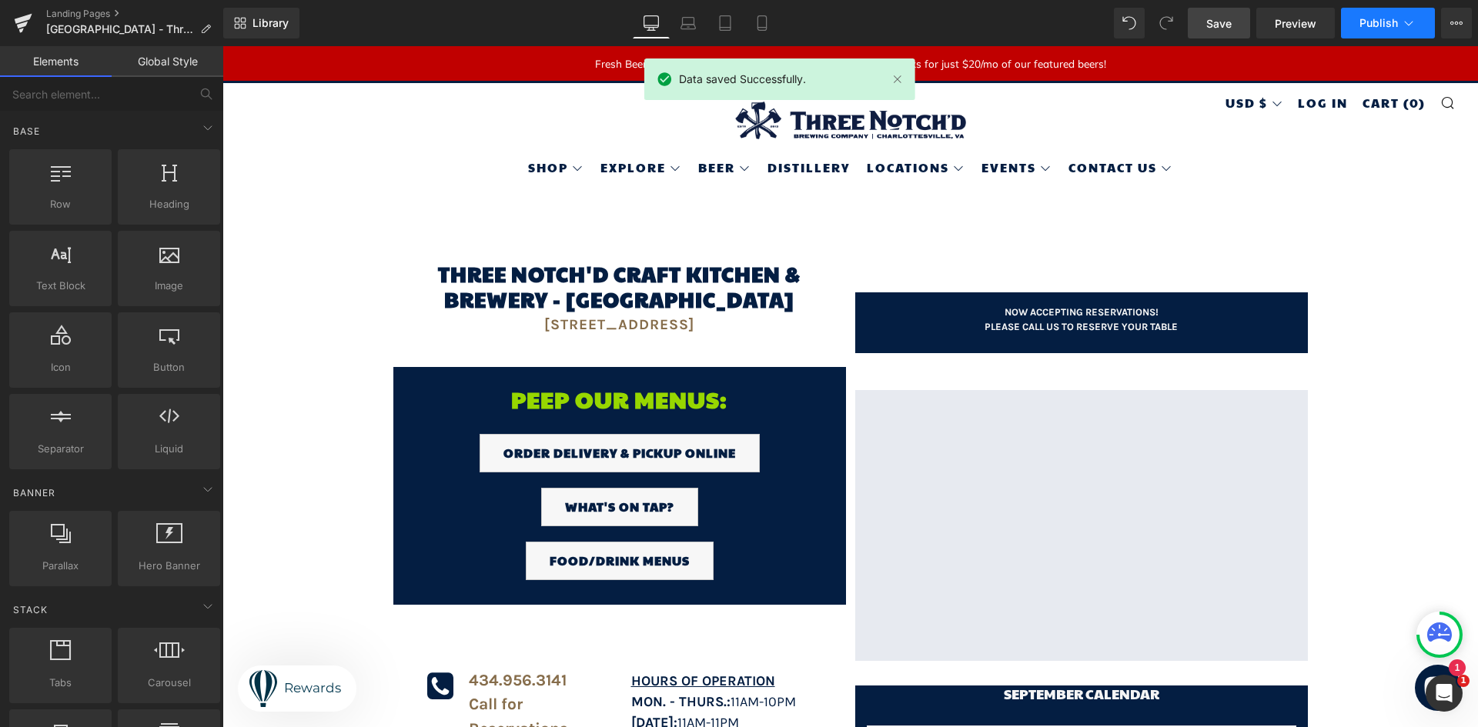
click at [1377, 26] on span "Publish" at bounding box center [1378, 23] width 38 height 12
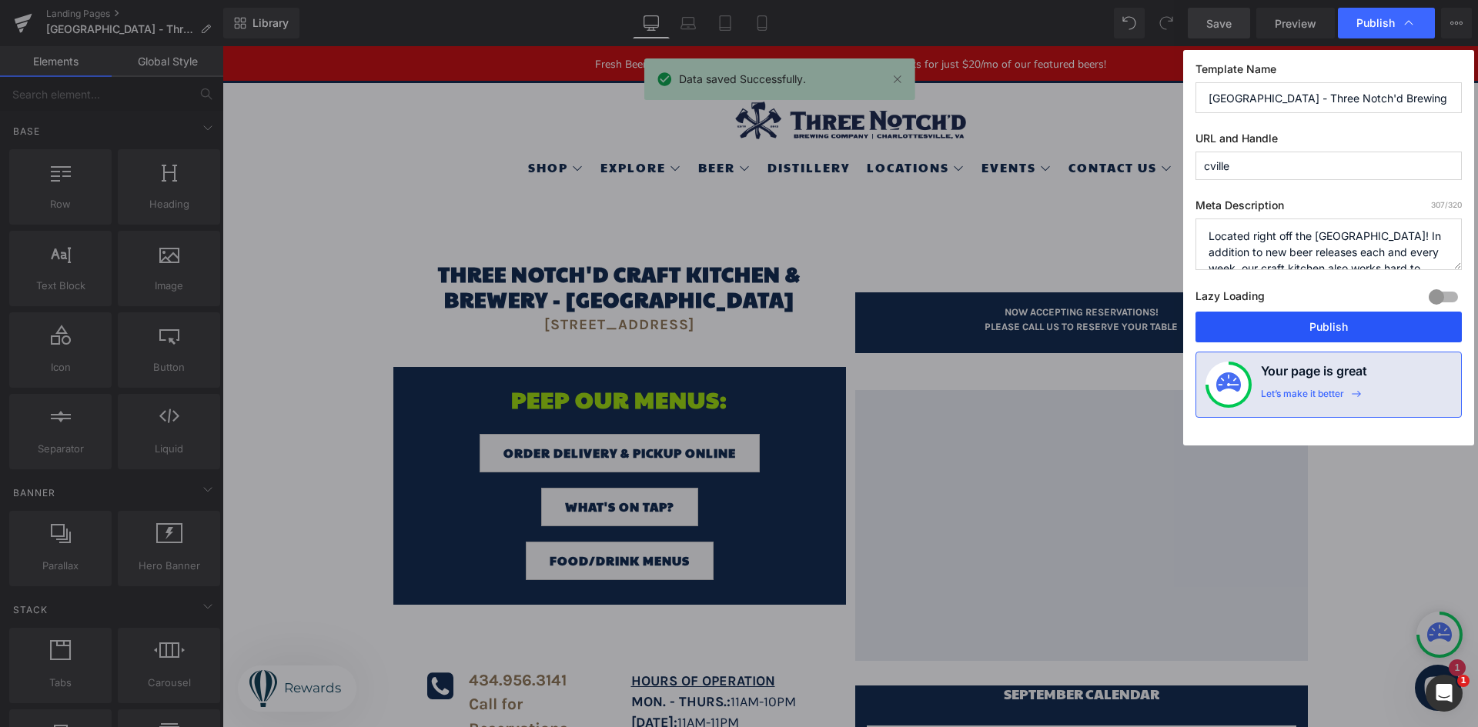
click at [1339, 335] on button "Publish" at bounding box center [1328, 327] width 266 height 31
